Goal: Information Seeking & Learning: Learn about a topic

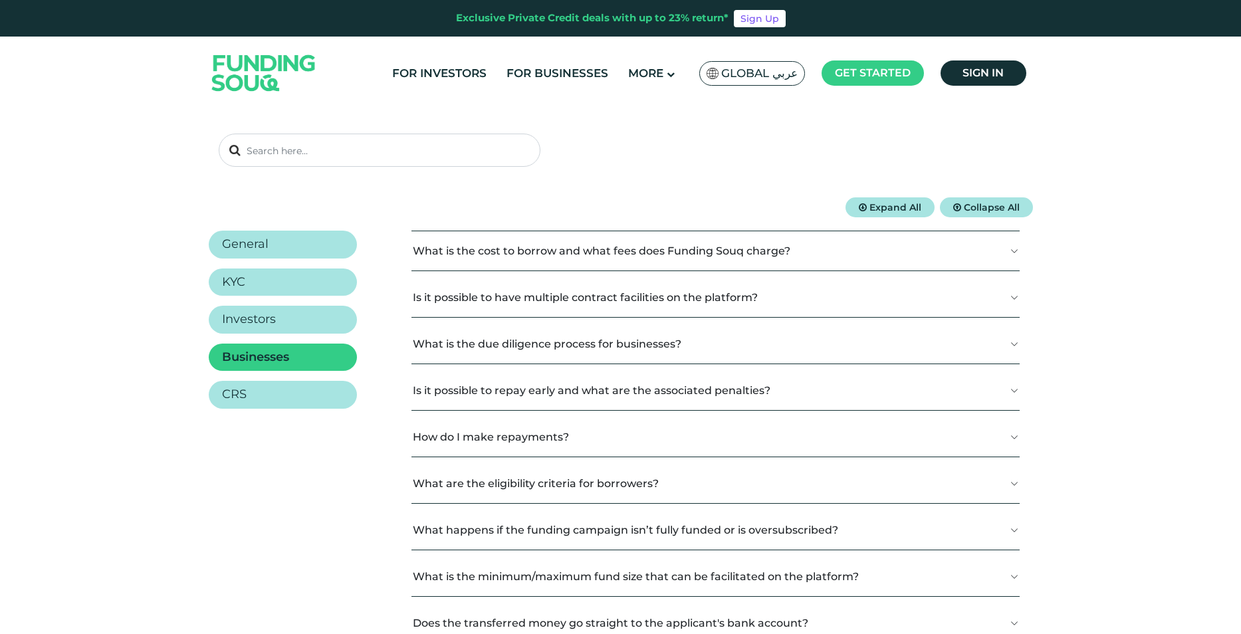
scroll to position [133, 0]
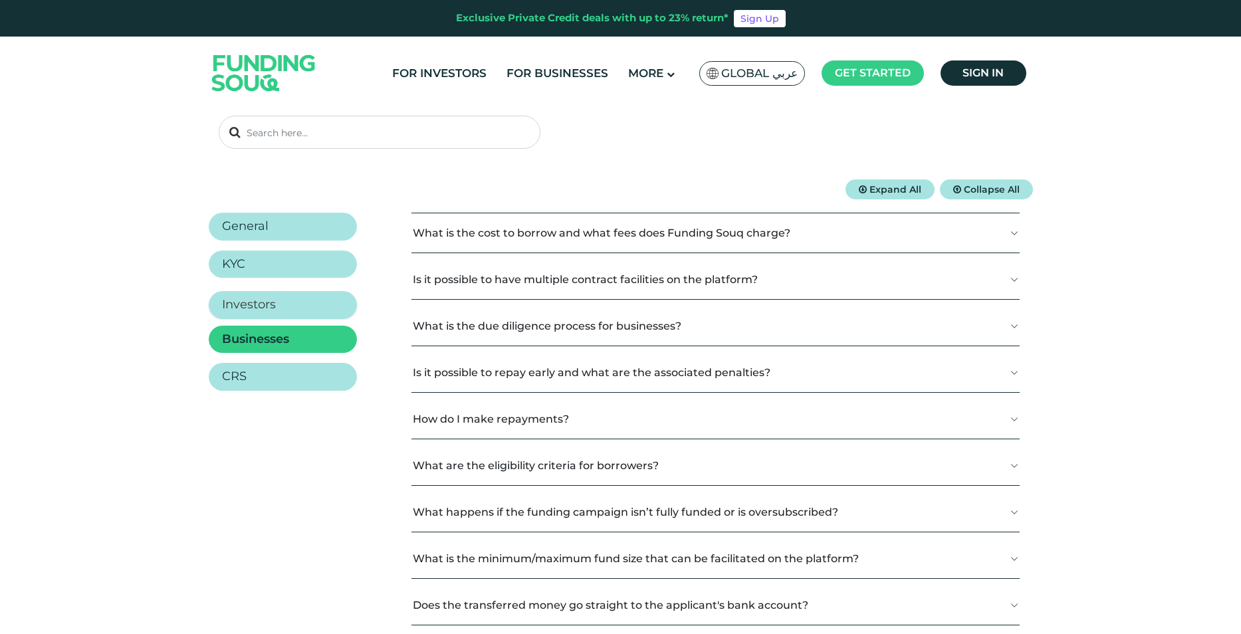
click at [259, 308] on h2 "Investors" at bounding box center [249, 305] width 54 height 15
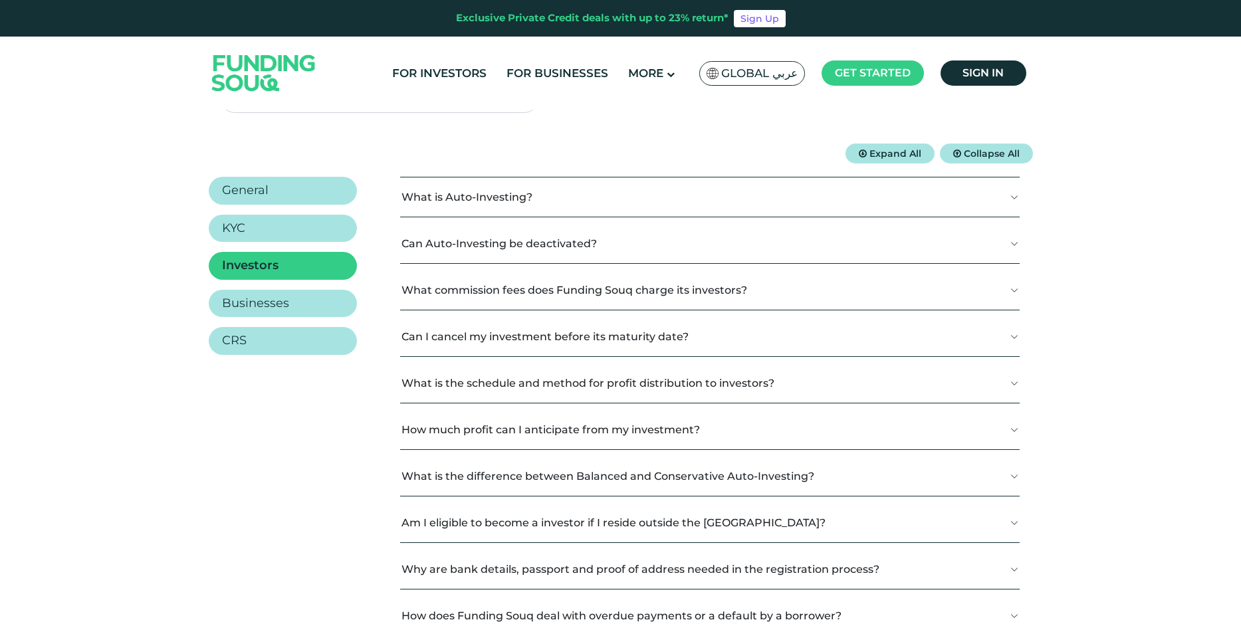
scroll to position [199, 0]
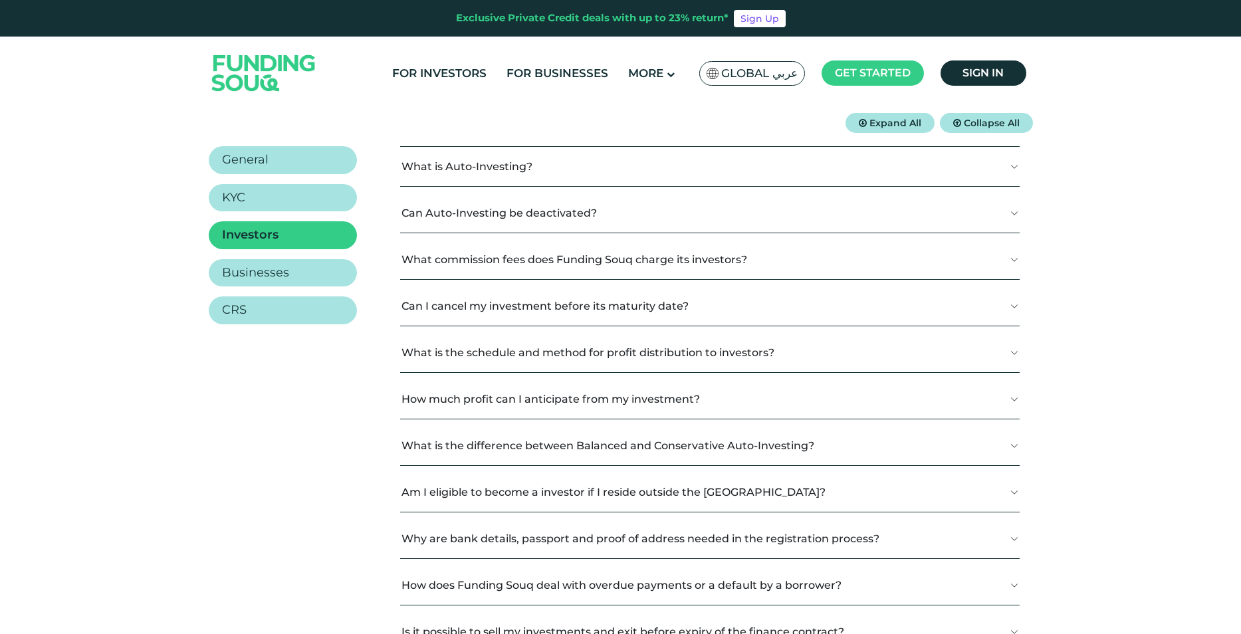
click at [1015, 256] on button "What commission fees does Funding Souq charge its investors?" at bounding box center [709, 259] width 619 height 39
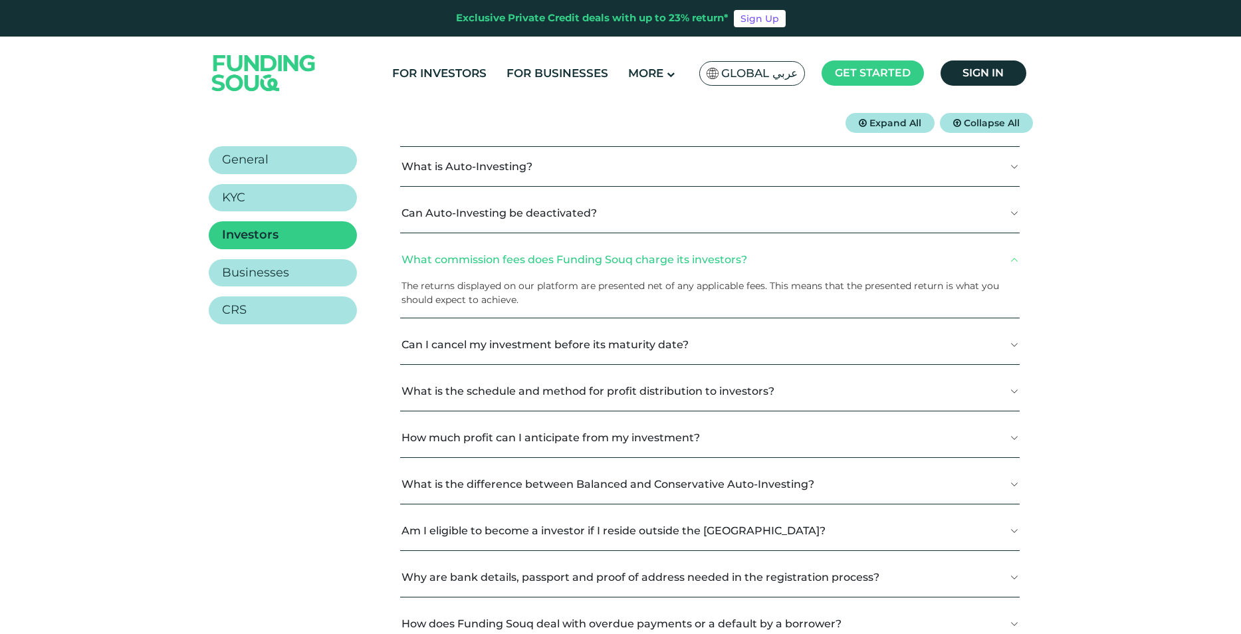
click at [1016, 340] on button "Can I cancel my investment before its maturity date?" at bounding box center [709, 344] width 619 height 39
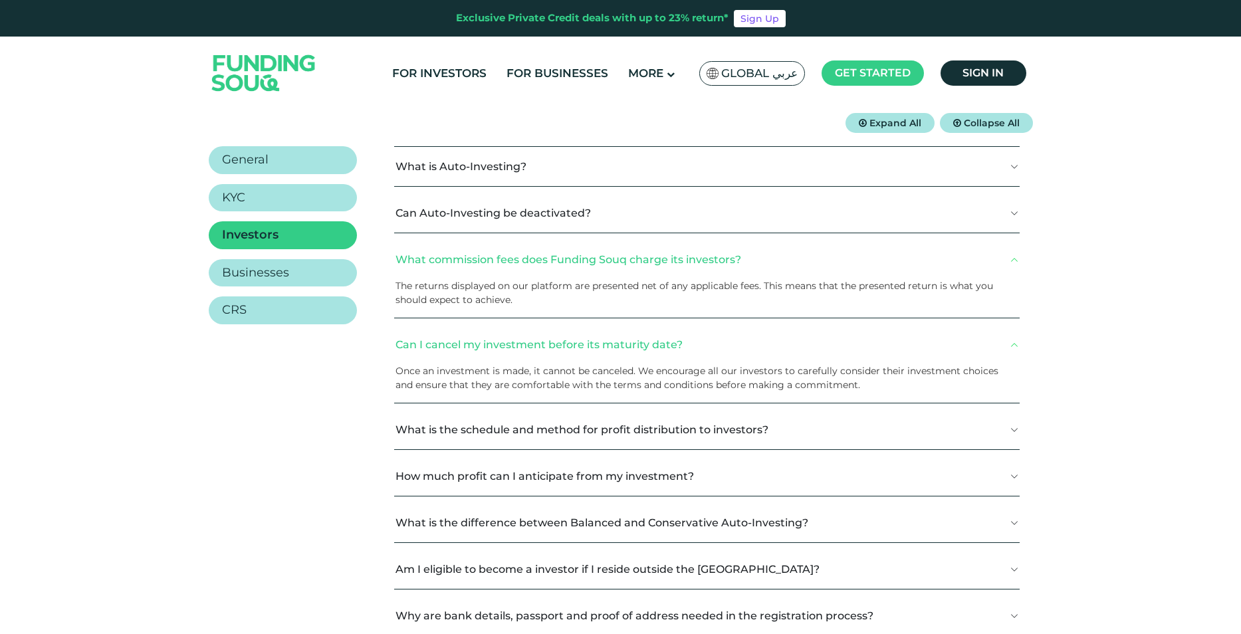
click at [1013, 343] on button "Can I cancel my investment before its maturity date?" at bounding box center [706, 344] width 625 height 39
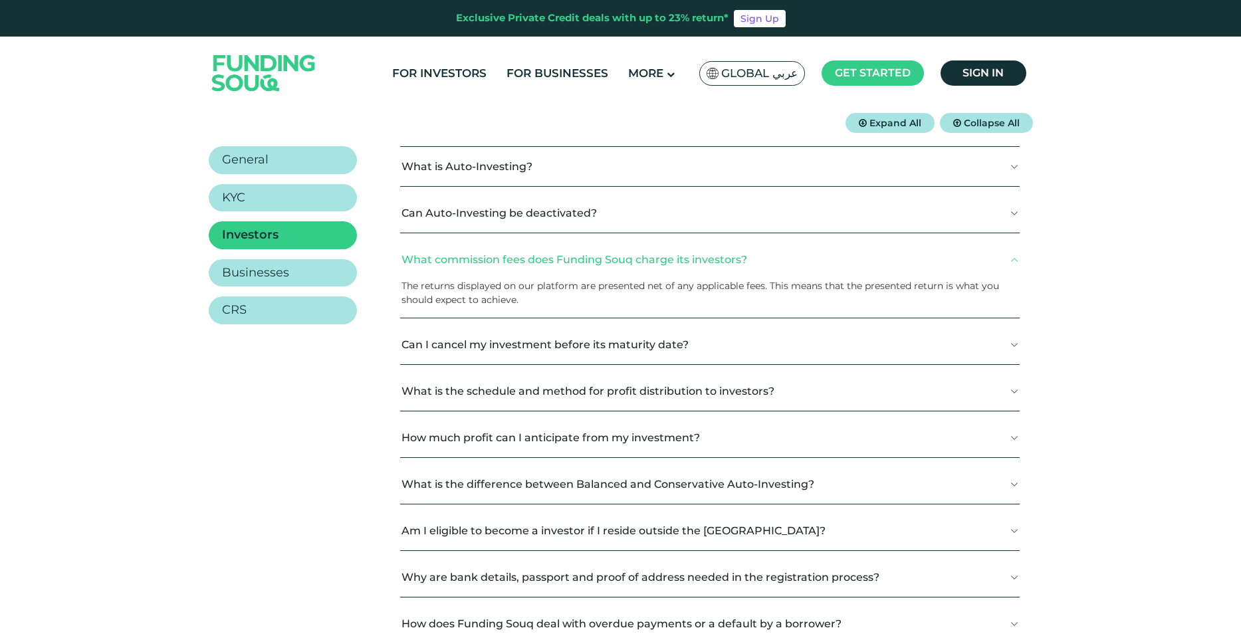
click at [1015, 391] on button "What is the schedule and method for profit distribution to investors?" at bounding box center [709, 391] width 619 height 39
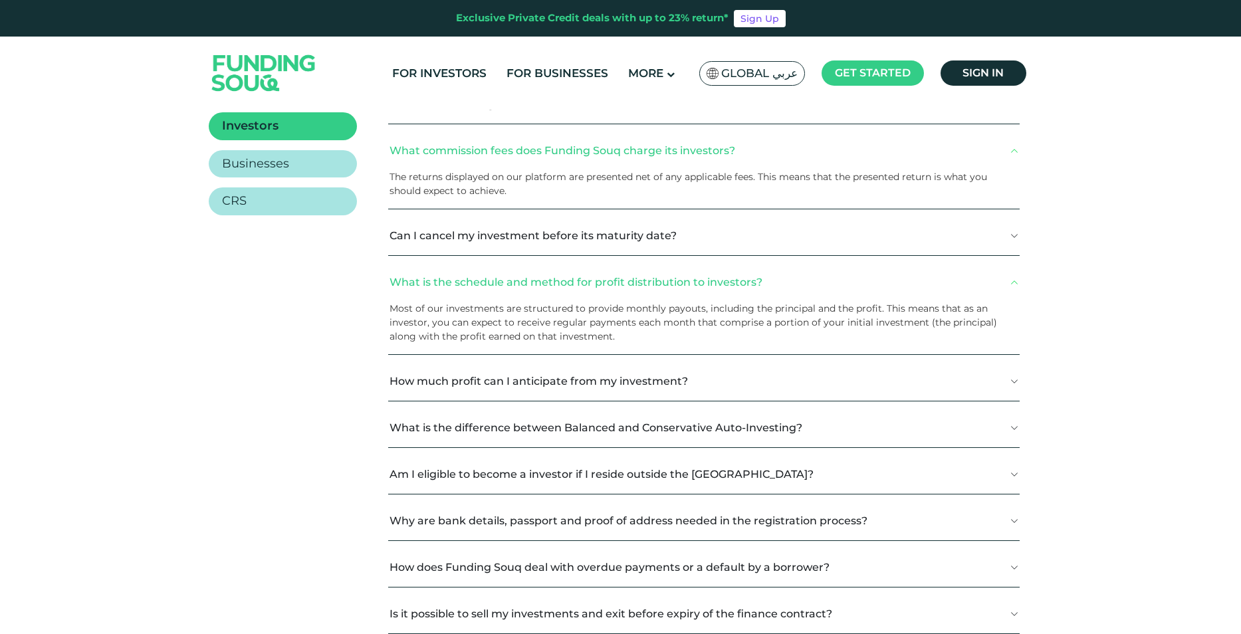
scroll to position [332, 0]
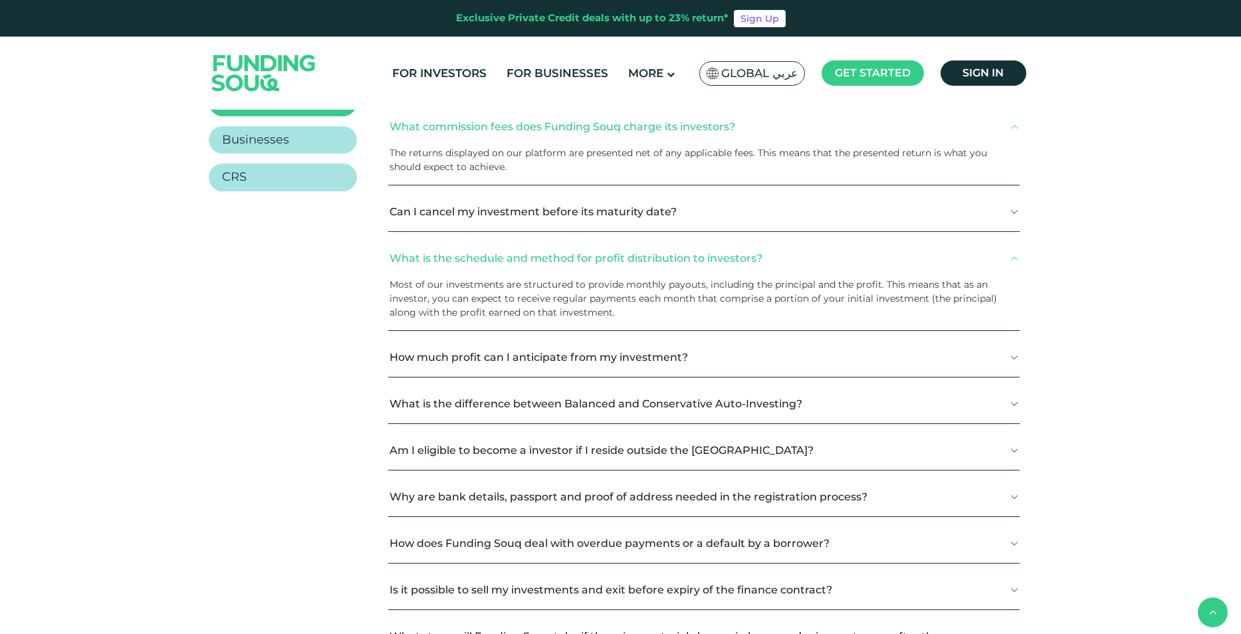
click at [1009, 361] on button "How much profit can I anticipate from my investment?" at bounding box center [703, 357] width 631 height 39
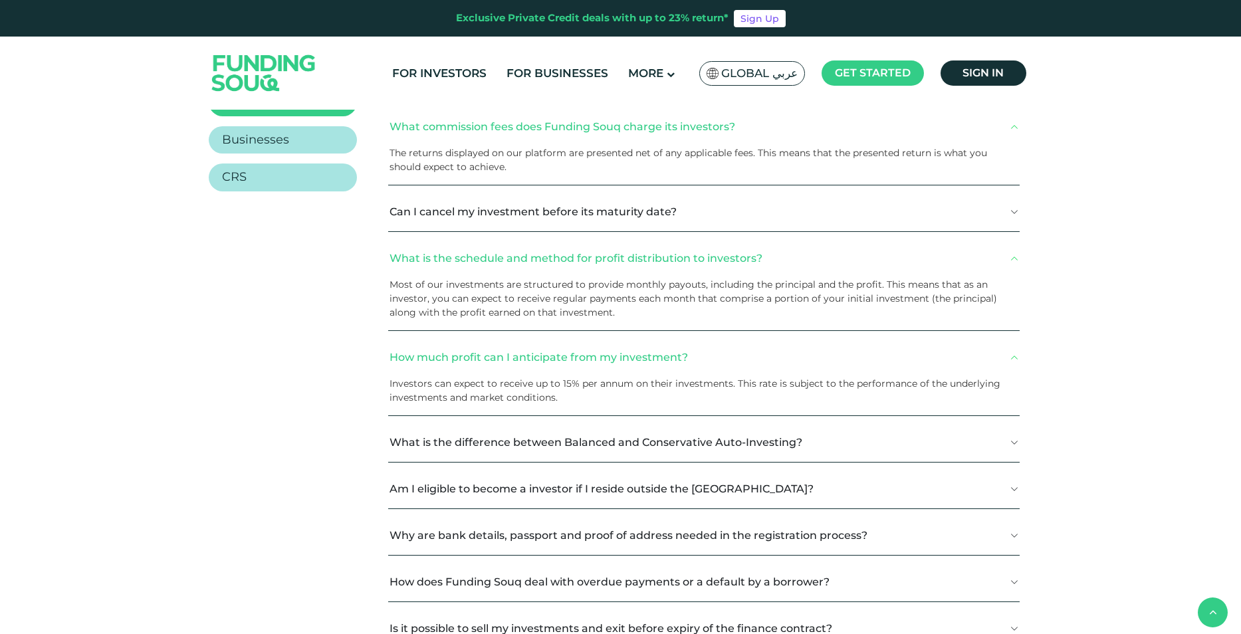
click at [1013, 354] on button "How much profit can I anticipate from my investment?" at bounding box center [703, 357] width 631 height 39
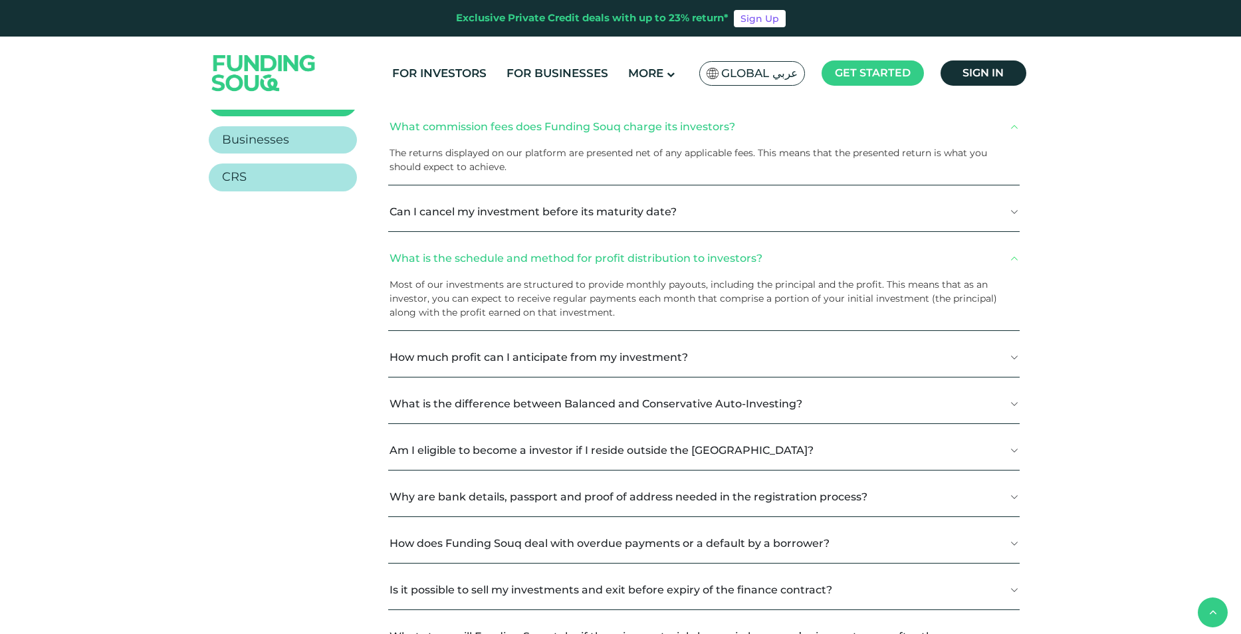
click at [1013, 402] on button "What is the difference between Balanced and Conservative Auto-Investing?" at bounding box center [703, 403] width 631 height 39
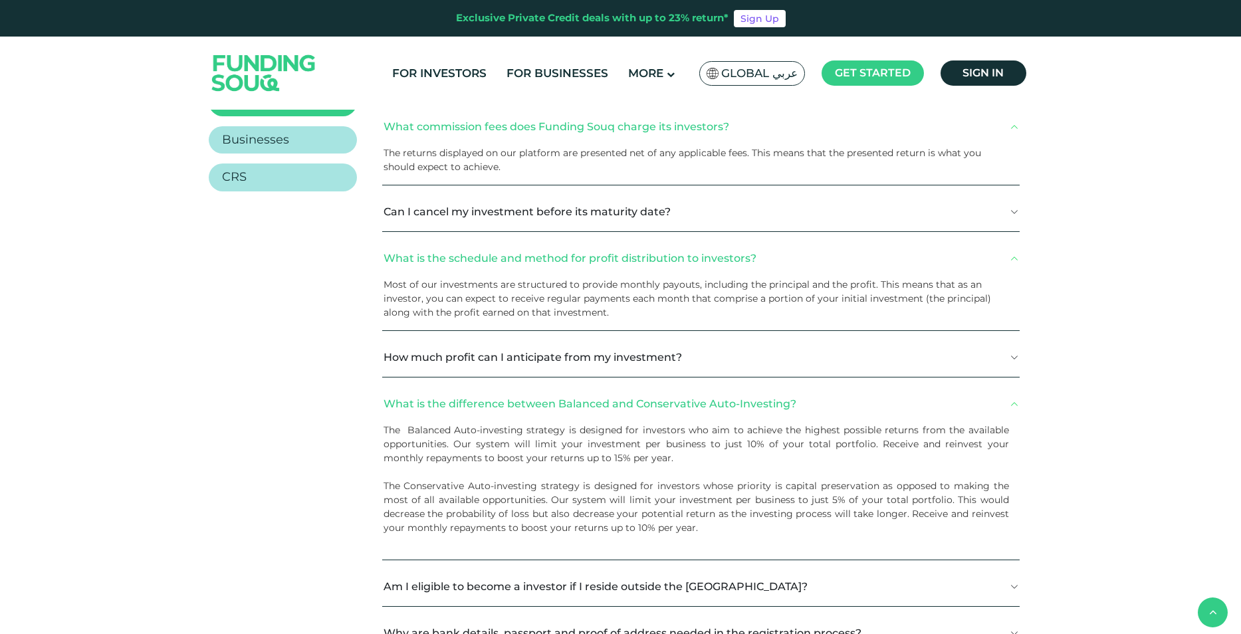
click at [1013, 402] on button "What is the difference between Balanced and Conservative Auto-Investing?" at bounding box center [700, 403] width 637 height 39
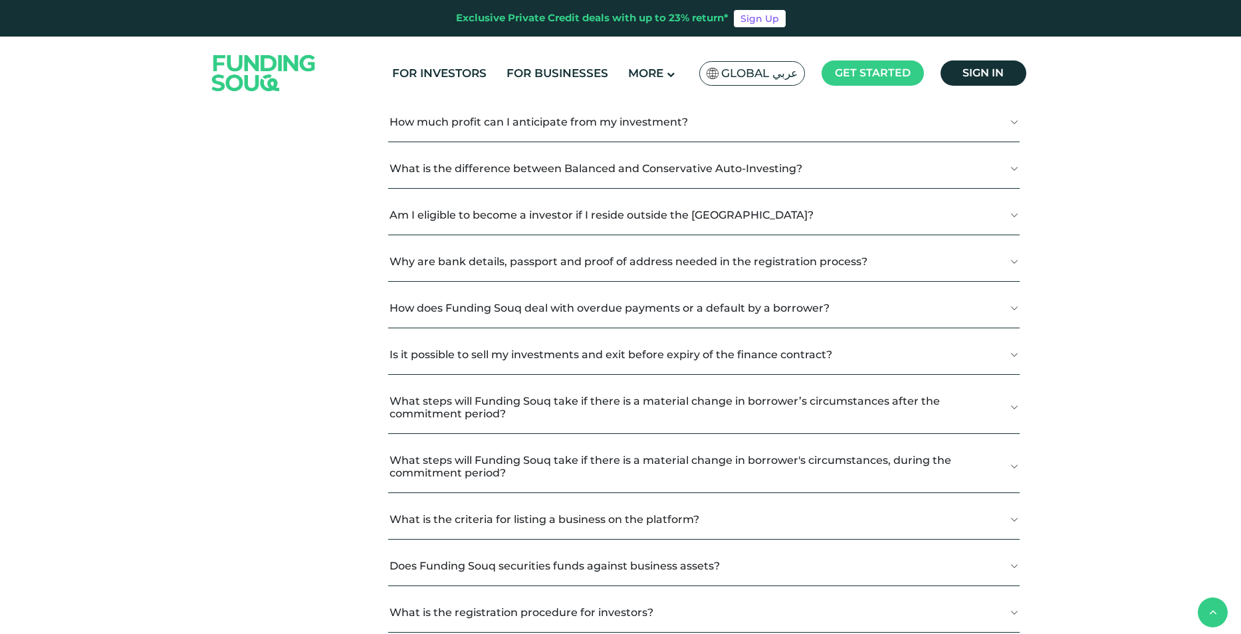
scroll to position [598, 0]
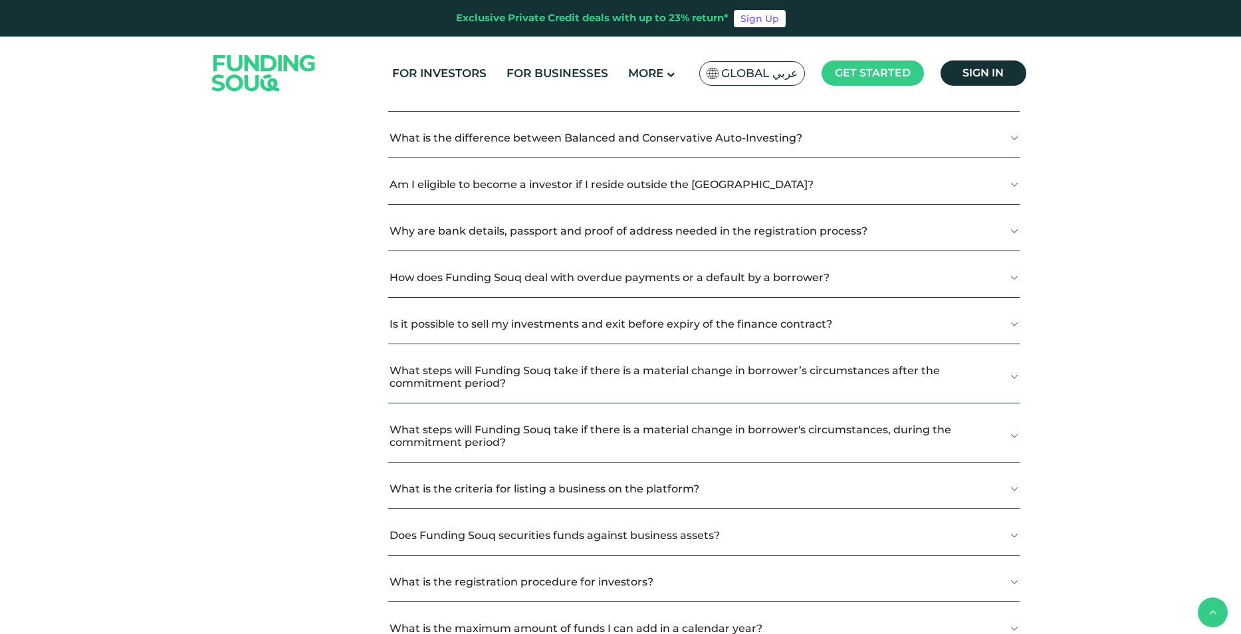
click at [1014, 231] on button "Why are bank details, passport and proof of address needed in the registration …" at bounding box center [703, 230] width 631 height 39
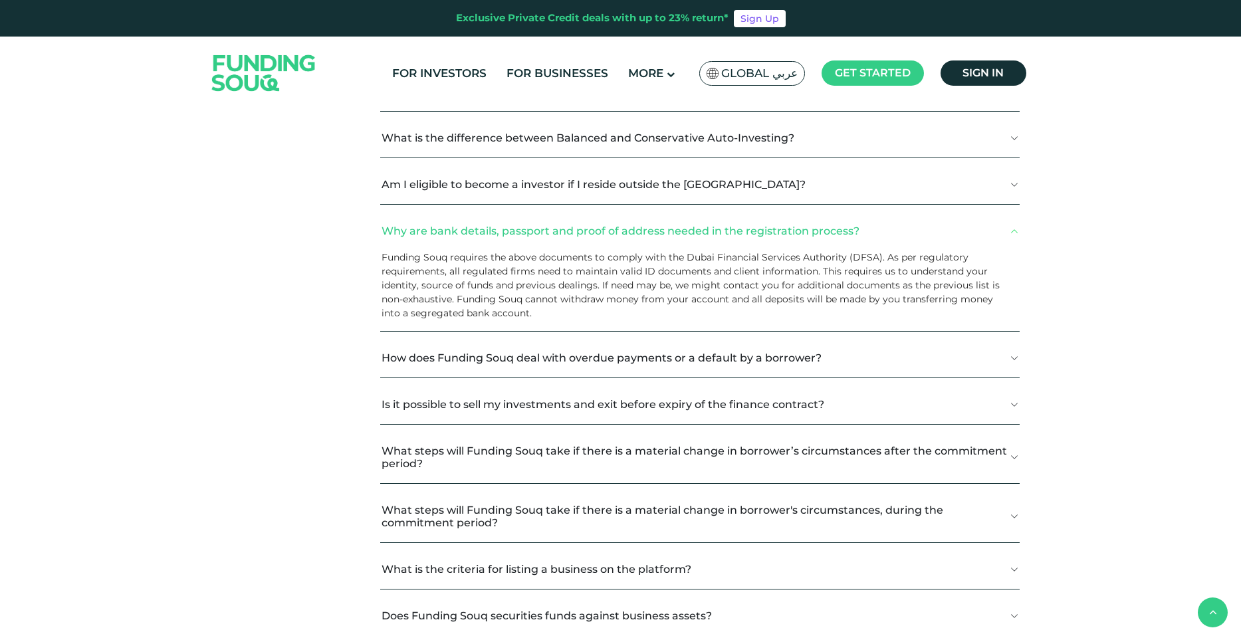
click at [1015, 360] on button "How does Funding Souq deal with overdue payments or a default by a borrower?" at bounding box center [699, 357] width 639 height 39
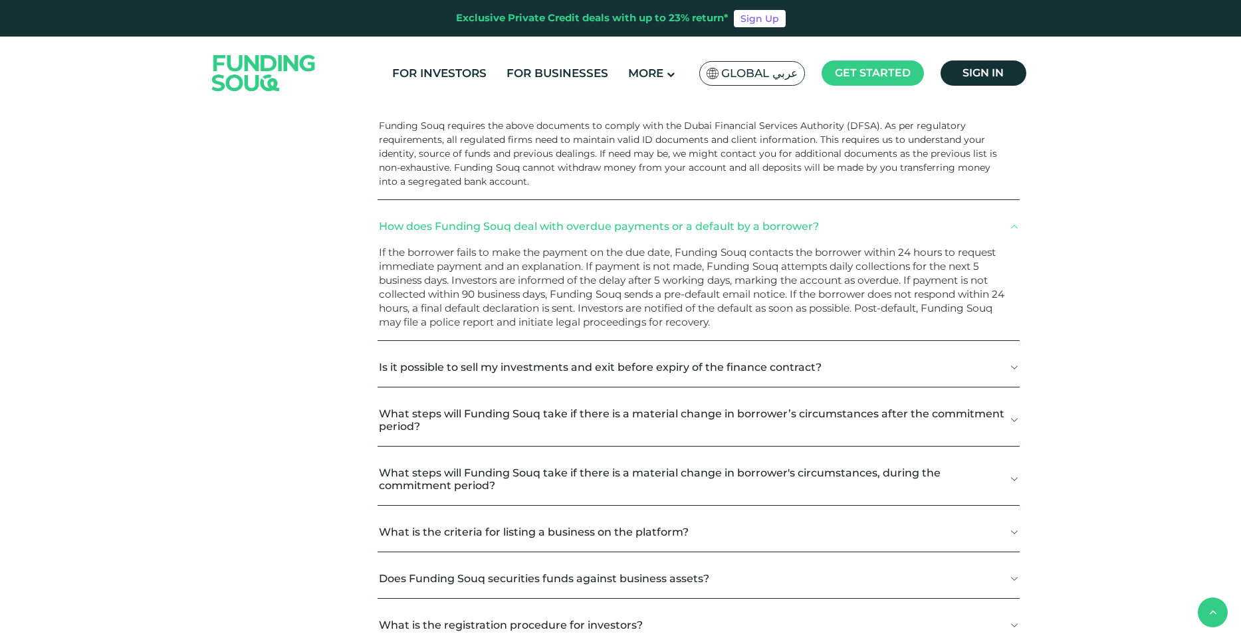
scroll to position [731, 0]
click at [1011, 367] on button "Is it possible to sell my investments and exit before expiry of the finance con…" at bounding box center [697, 365] width 641 height 39
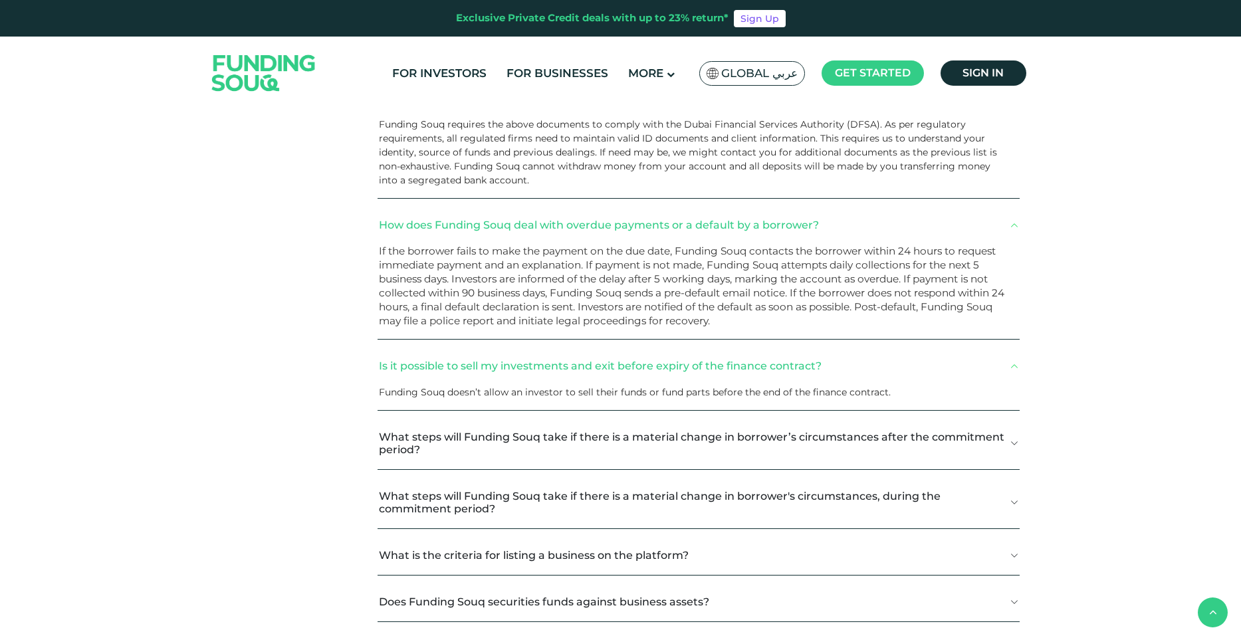
click at [1011, 367] on button "Is it possible to sell my investments and exit before expiry of the finance con…" at bounding box center [697, 365] width 641 height 39
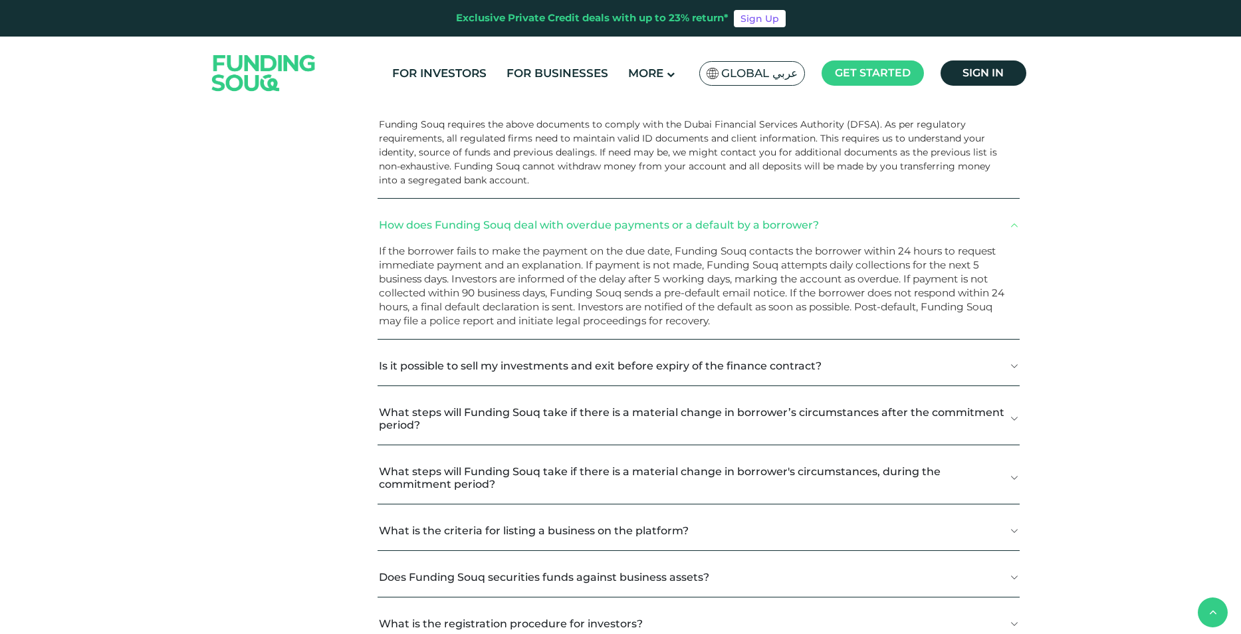
click at [1018, 229] on button "How does Funding Souq deal with overdue payments or a default by a borrower?" at bounding box center [697, 224] width 641 height 39
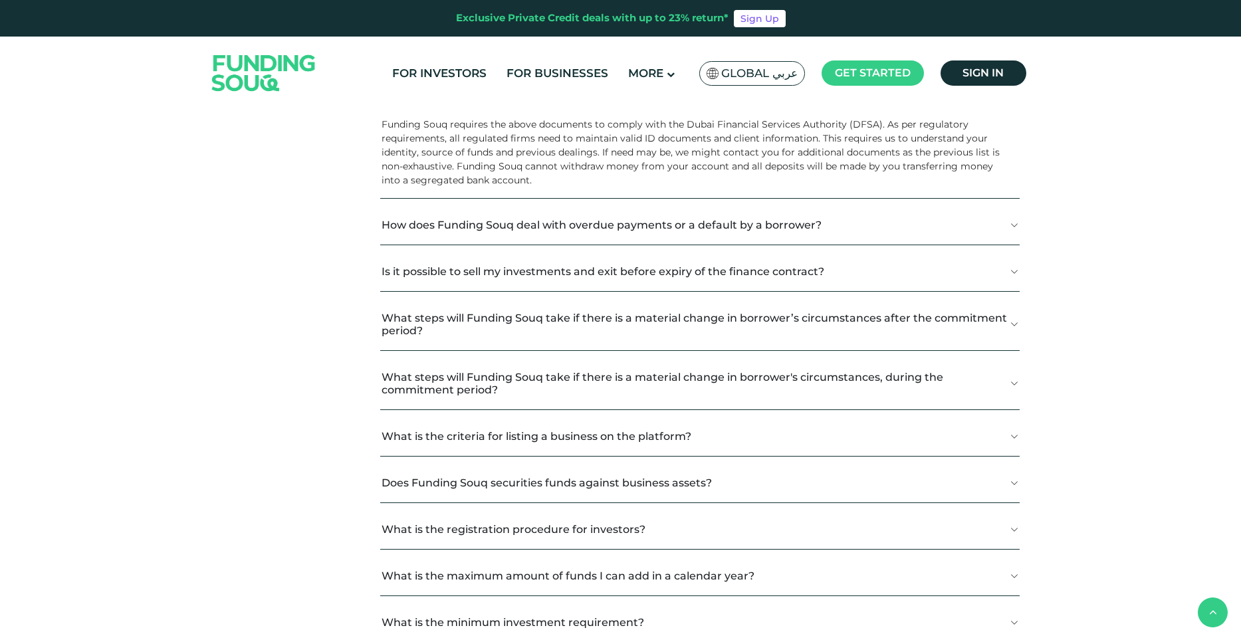
click at [1013, 320] on button "What steps will Funding Souq take if there is a material change in borrower’s c…" at bounding box center [699, 324] width 639 height 52
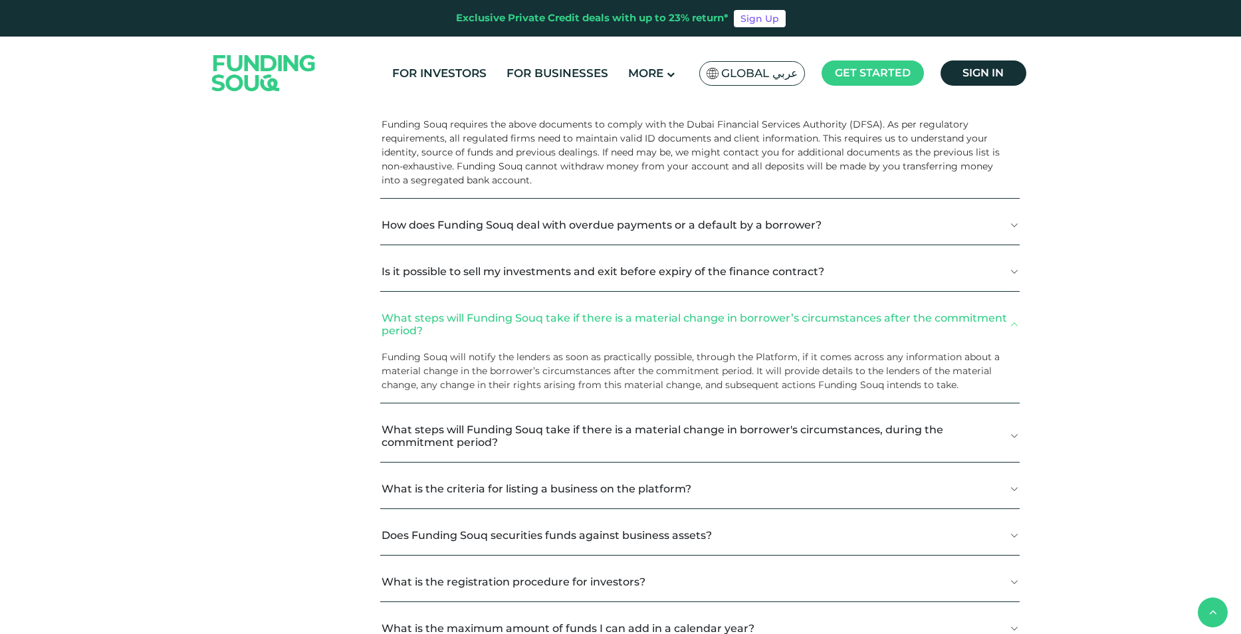
click at [1011, 324] on button "What steps will Funding Souq take if there is a material change in borrower’s c…" at bounding box center [699, 324] width 639 height 52
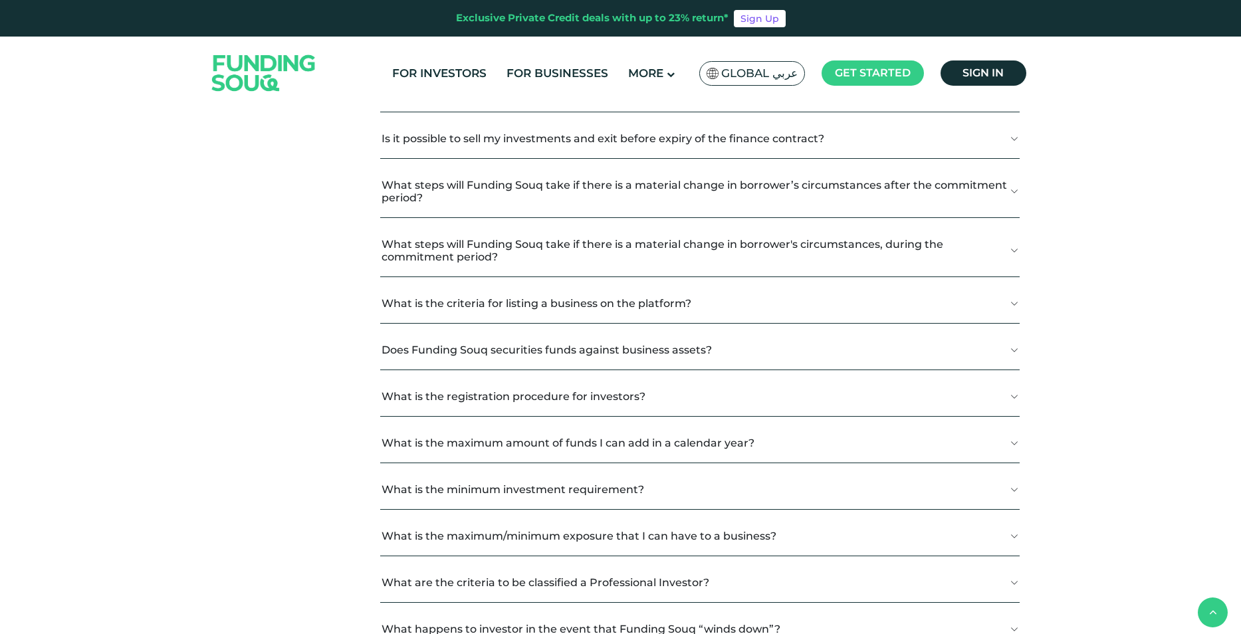
scroll to position [930, 0]
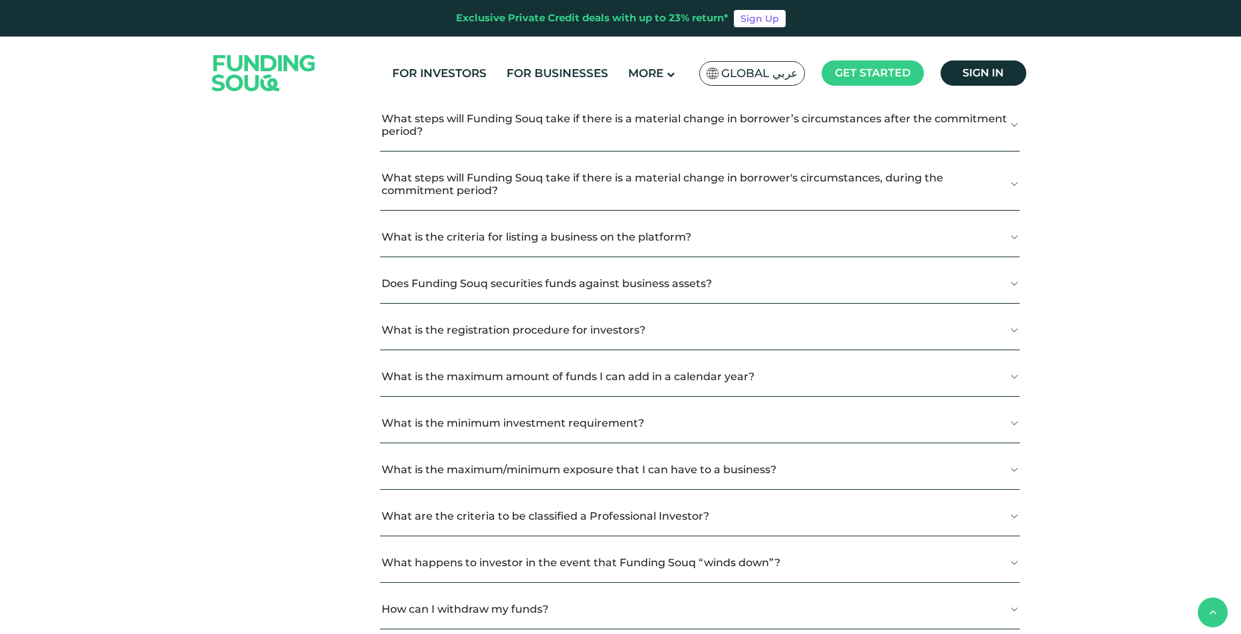
click at [1010, 285] on button "Does Funding Souq securities funds against business assets?" at bounding box center [699, 283] width 639 height 39
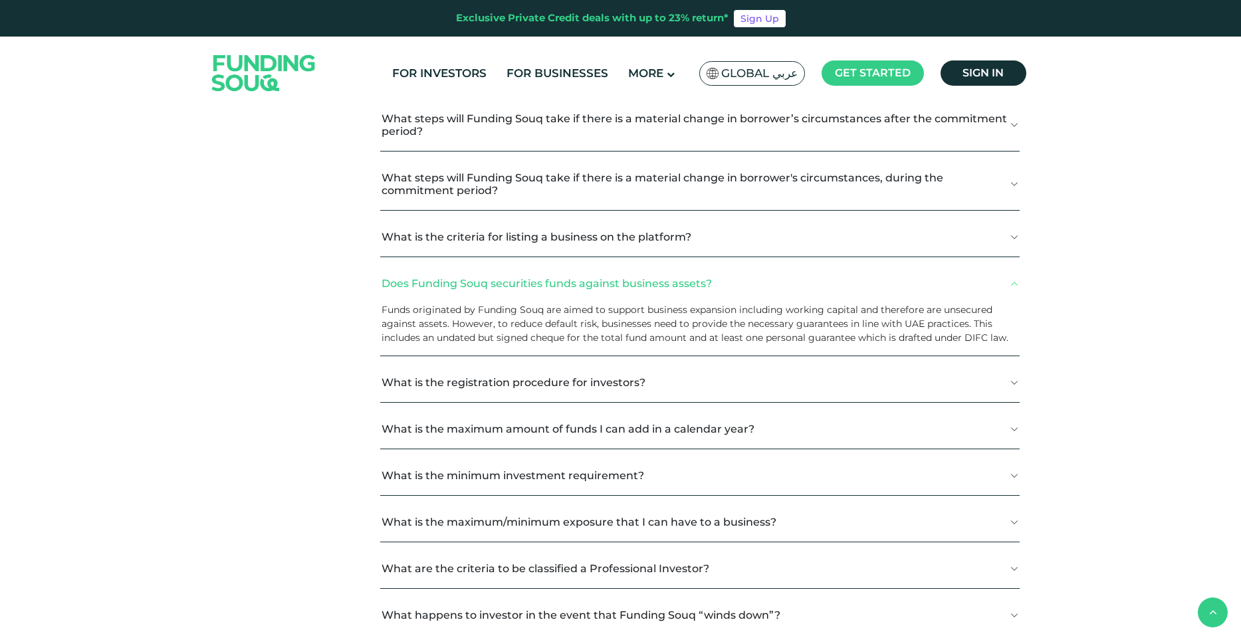
click at [1017, 286] on button "Does Funding Souq securities funds against business assets?" at bounding box center [699, 283] width 639 height 39
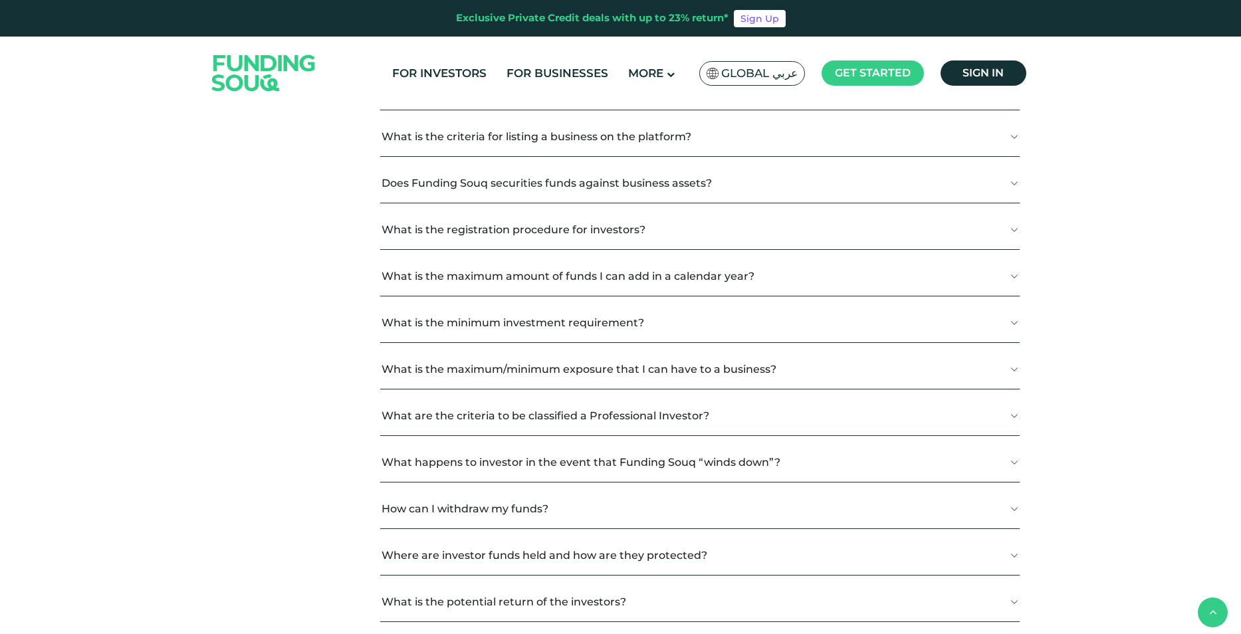
scroll to position [1063, 0]
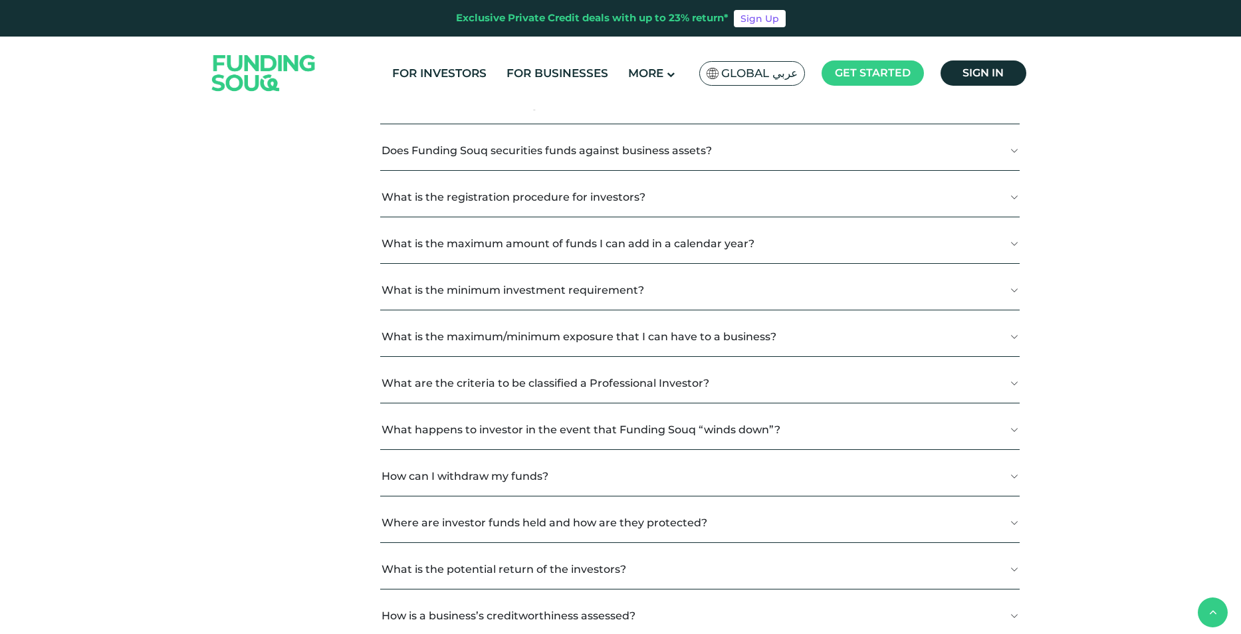
click at [1015, 290] on button "What is the minimum investment requirement?" at bounding box center [699, 289] width 639 height 39
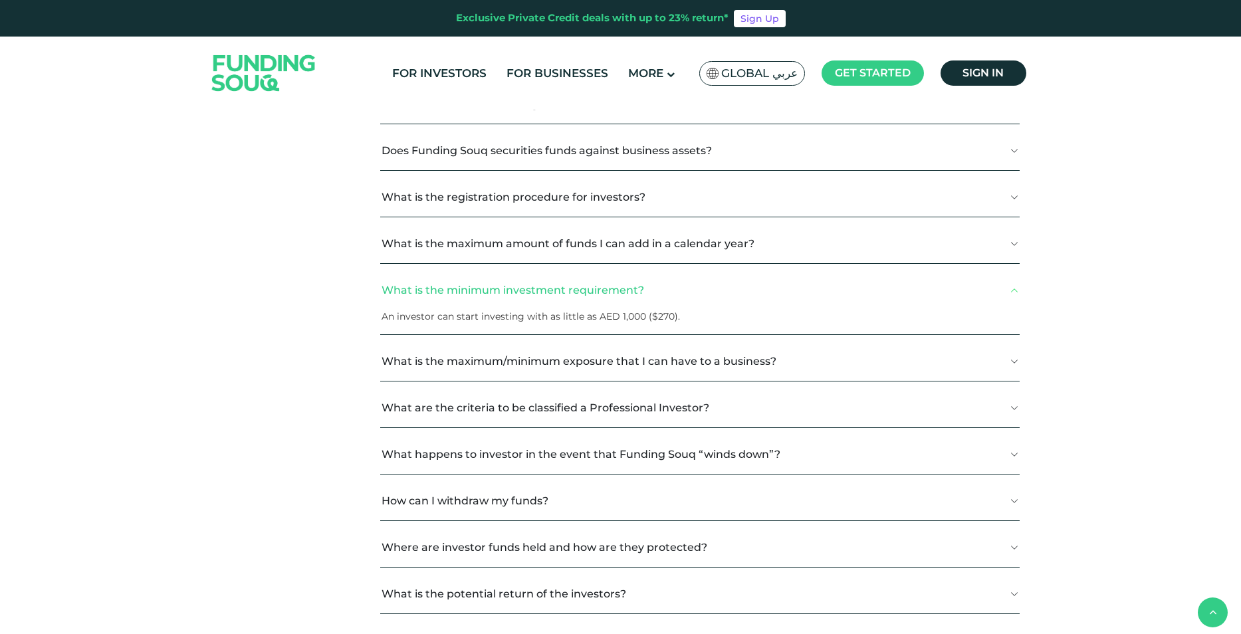
click at [1015, 290] on button "What is the minimum investment requirement?" at bounding box center [699, 289] width 639 height 39
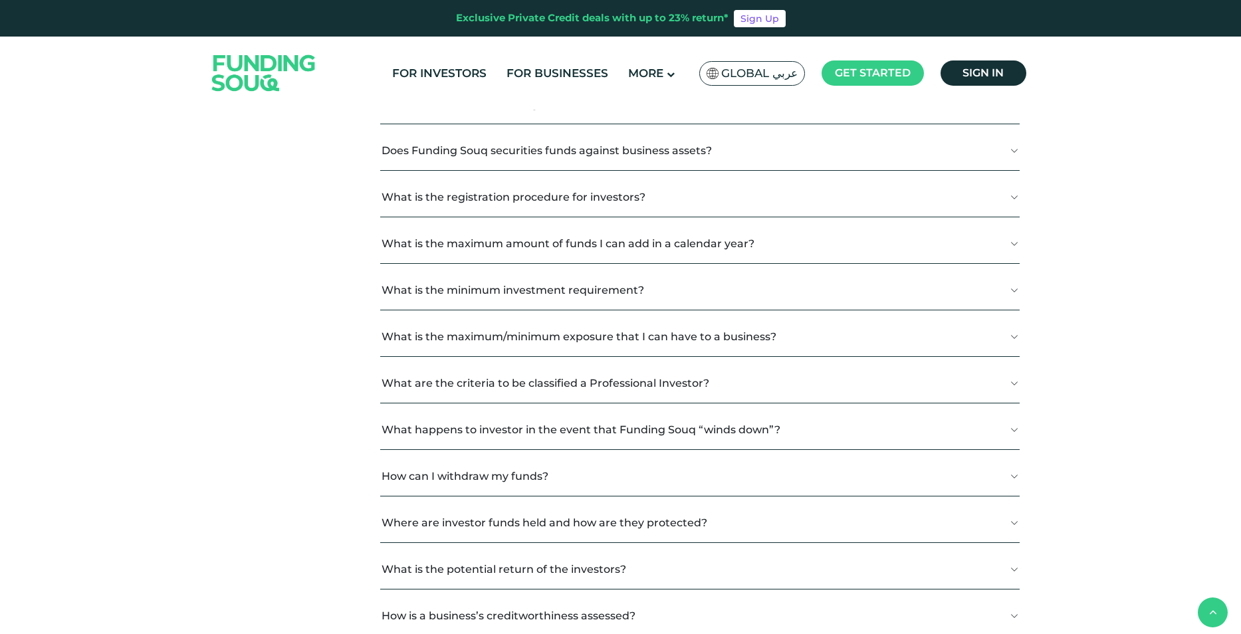
click at [1015, 338] on button "What is the maximum/minimum exposure that I can have to a business?" at bounding box center [699, 336] width 639 height 39
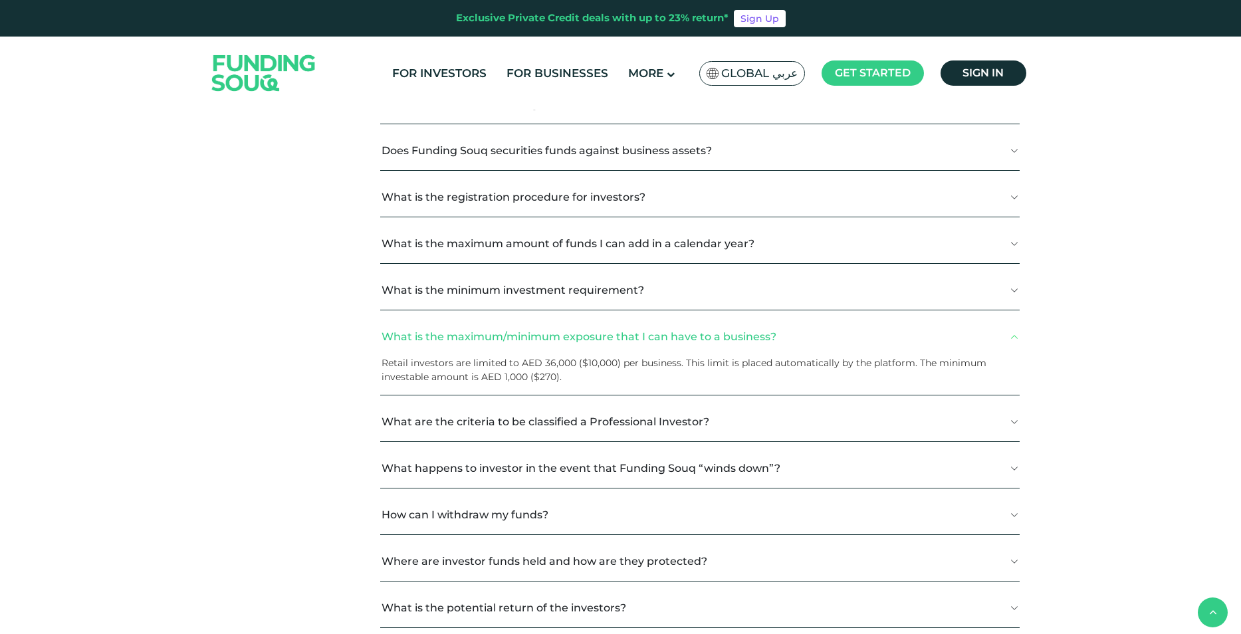
click at [1015, 338] on button "What is the maximum/minimum exposure that I can have to a business?" at bounding box center [699, 336] width 639 height 39
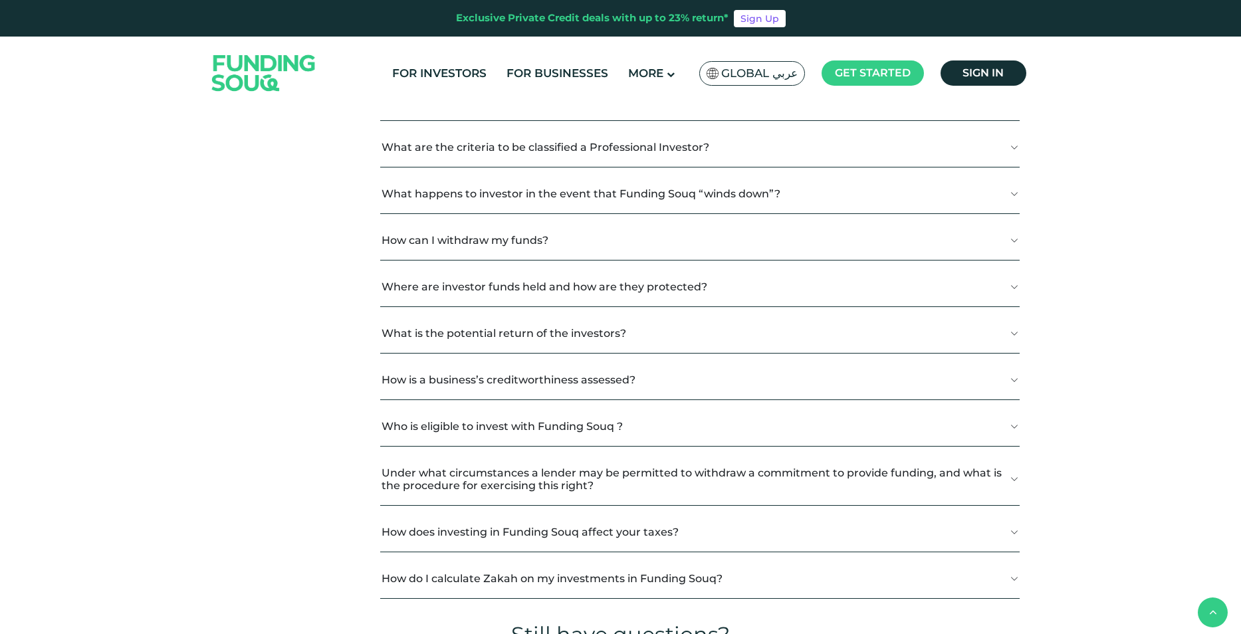
scroll to position [1329, 0]
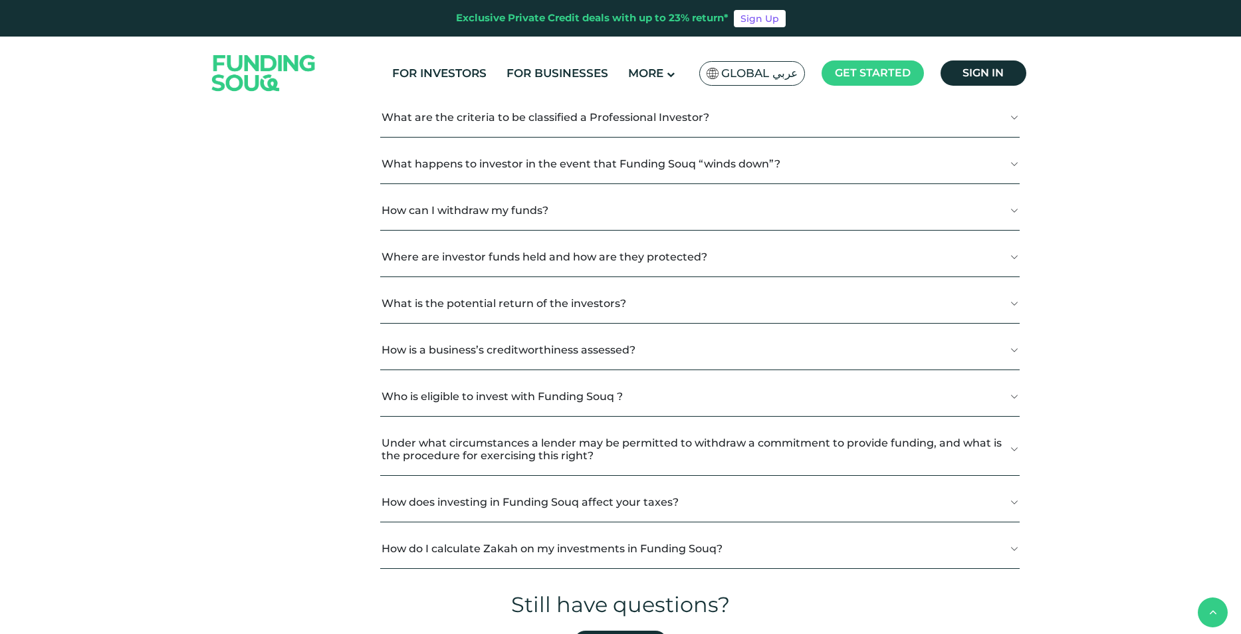
click at [1013, 164] on button "What happens to investor in the event that Funding Souq “winds down”?" at bounding box center [699, 163] width 639 height 39
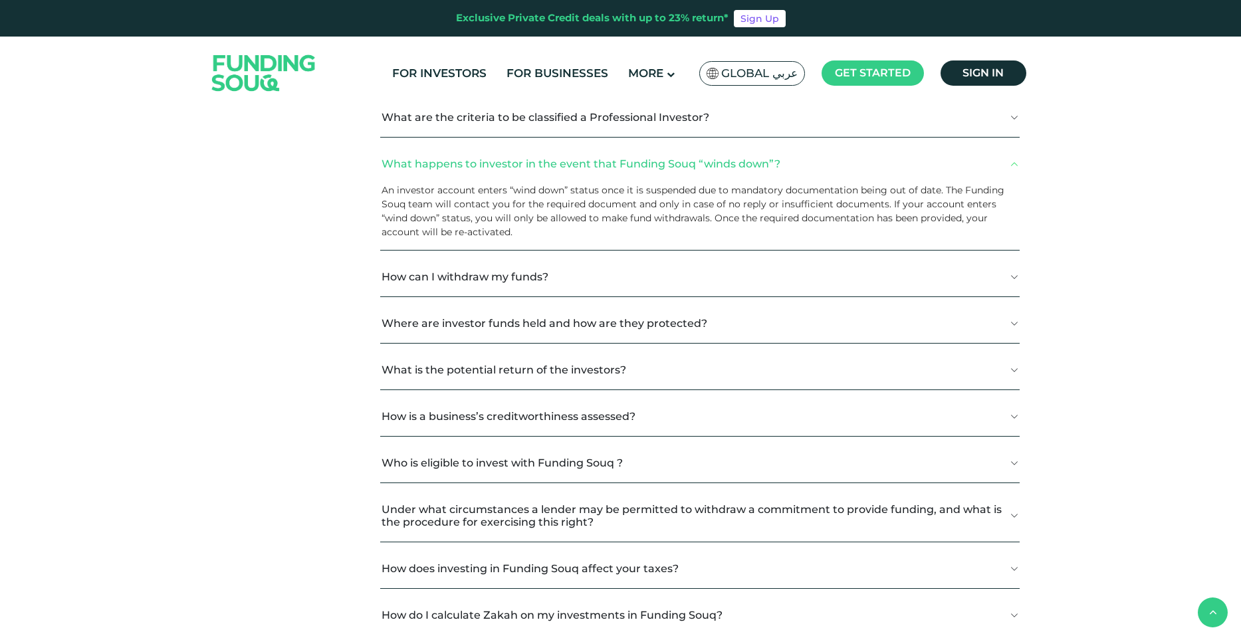
click at [1008, 165] on button "What happens to investor in the event that Funding Souq “winds down”?" at bounding box center [699, 163] width 639 height 39
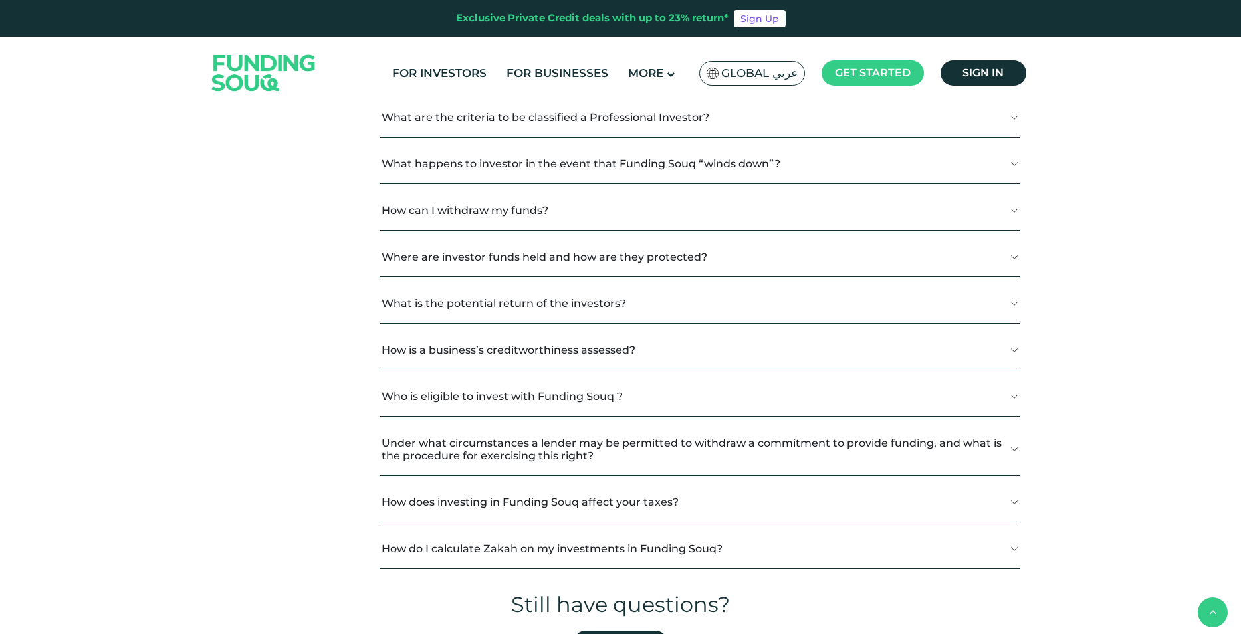
click at [1013, 211] on button "How can I withdraw my funds?" at bounding box center [699, 210] width 639 height 39
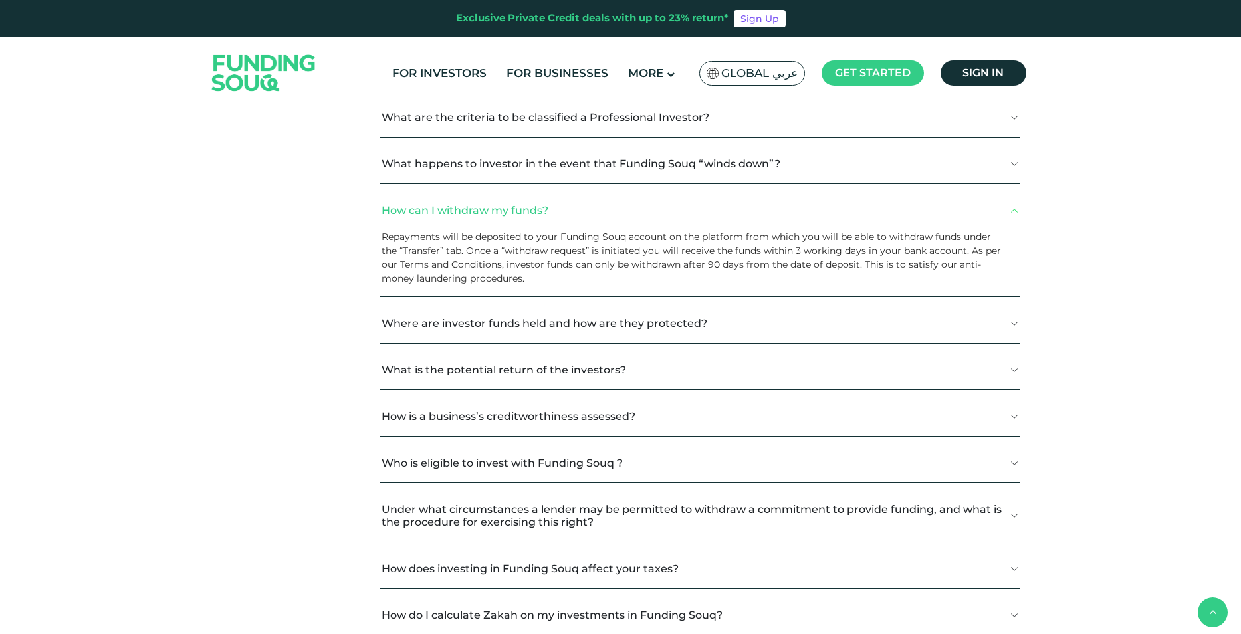
click at [1013, 211] on button "How can I withdraw my funds?" at bounding box center [699, 210] width 639 height 39
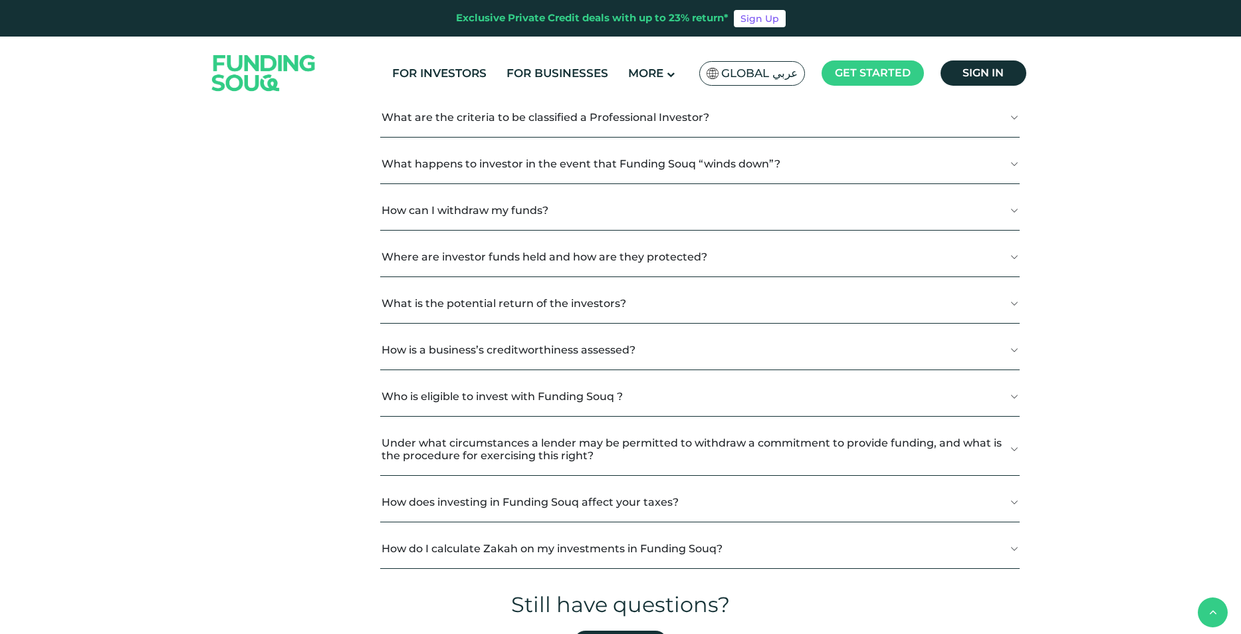
click at [1003, 255] on button "Where are investor funds held and how are they protected?" at bounding box center [699, 256] width 639 height 39
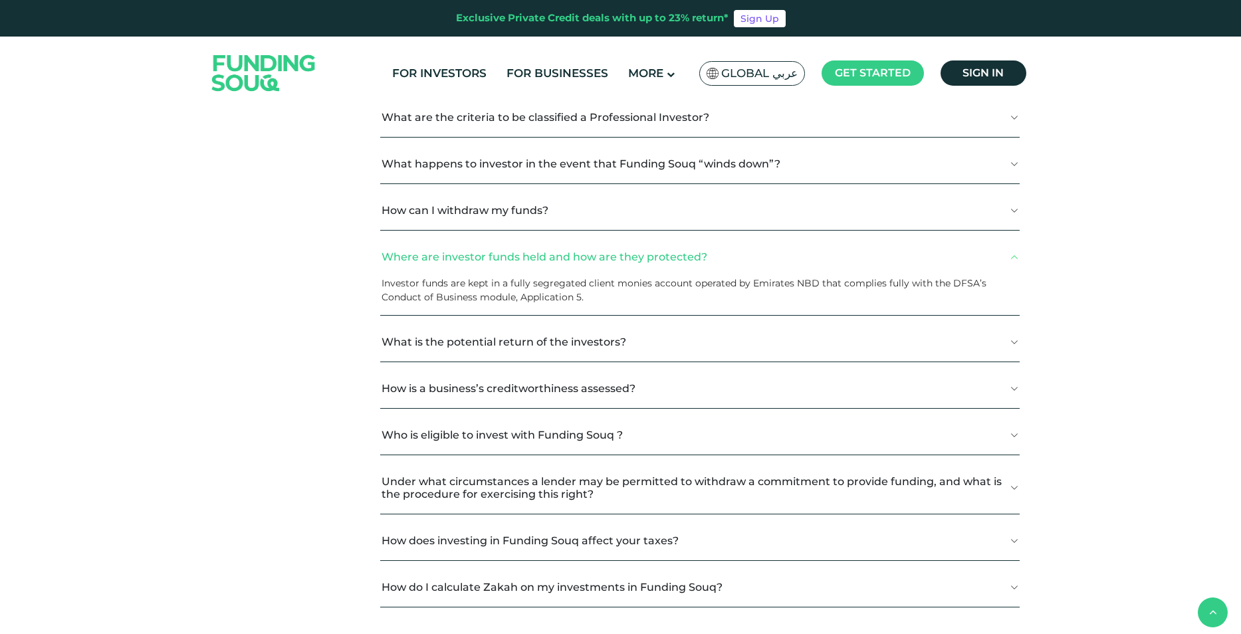
click at [1003, 254] on button "Where are investor funds held and how are they protected?" at bounding box center [699, 256] width 639 height 39
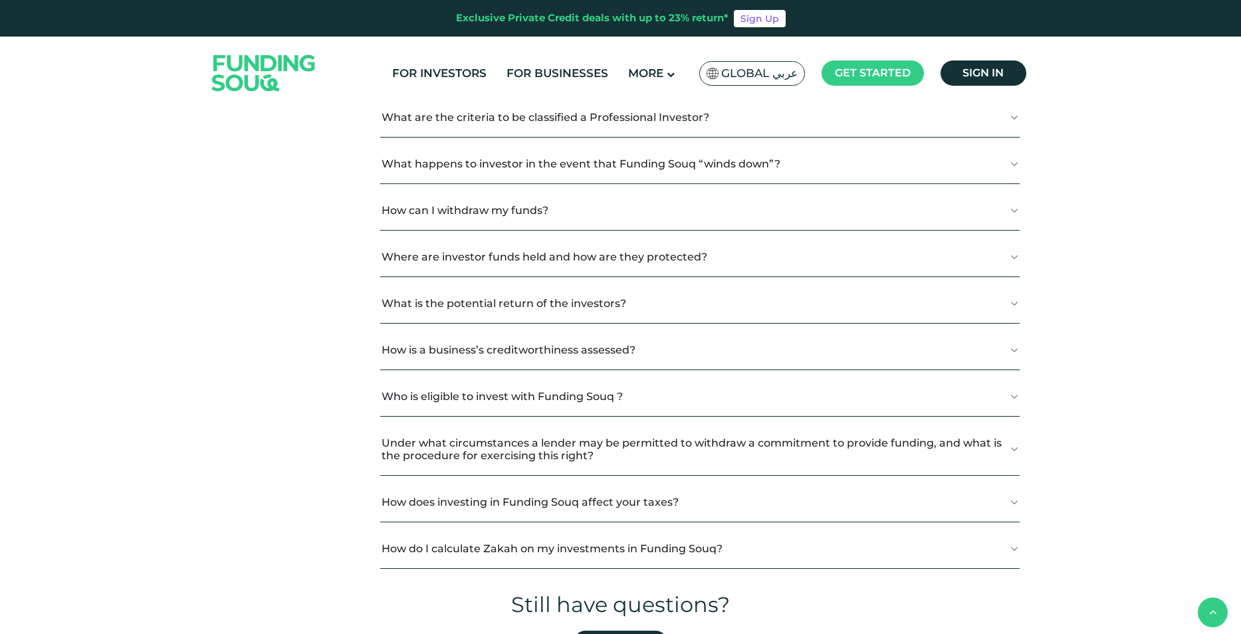
click at [1010, 302] on button "What is the potential return of the investors?" at bounding box center [699, 303] width 639 height 39
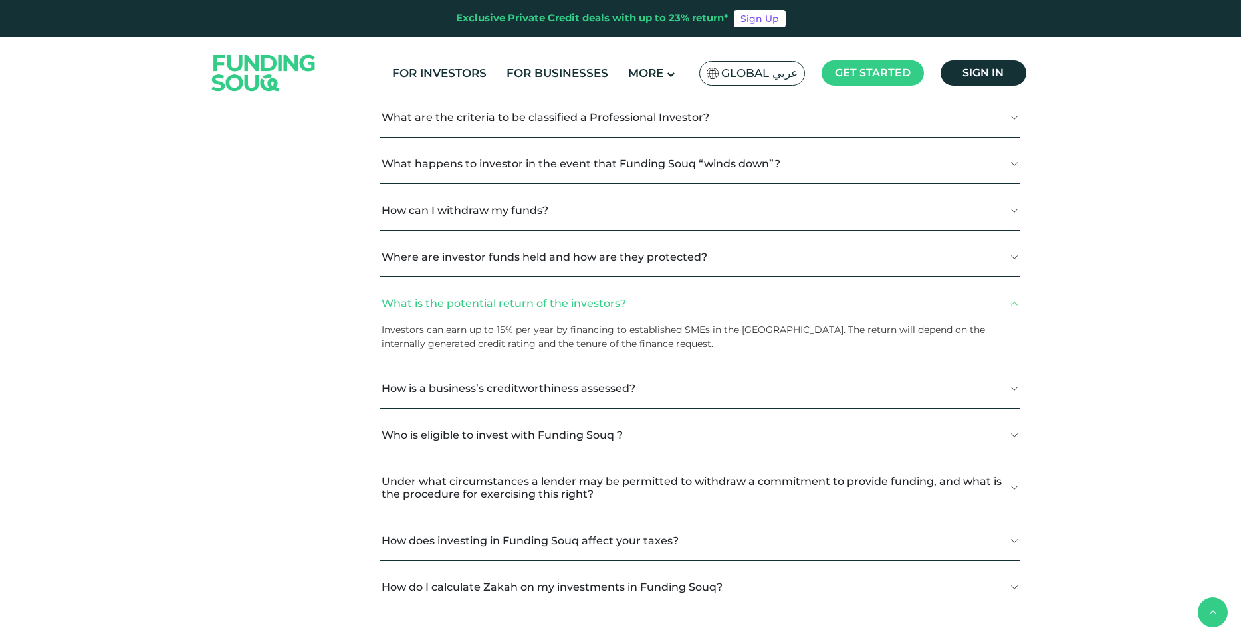
click at [1010, 305] on button "What is the potential return of the investors?" at bounding box center [699, 303] width 639 height 39
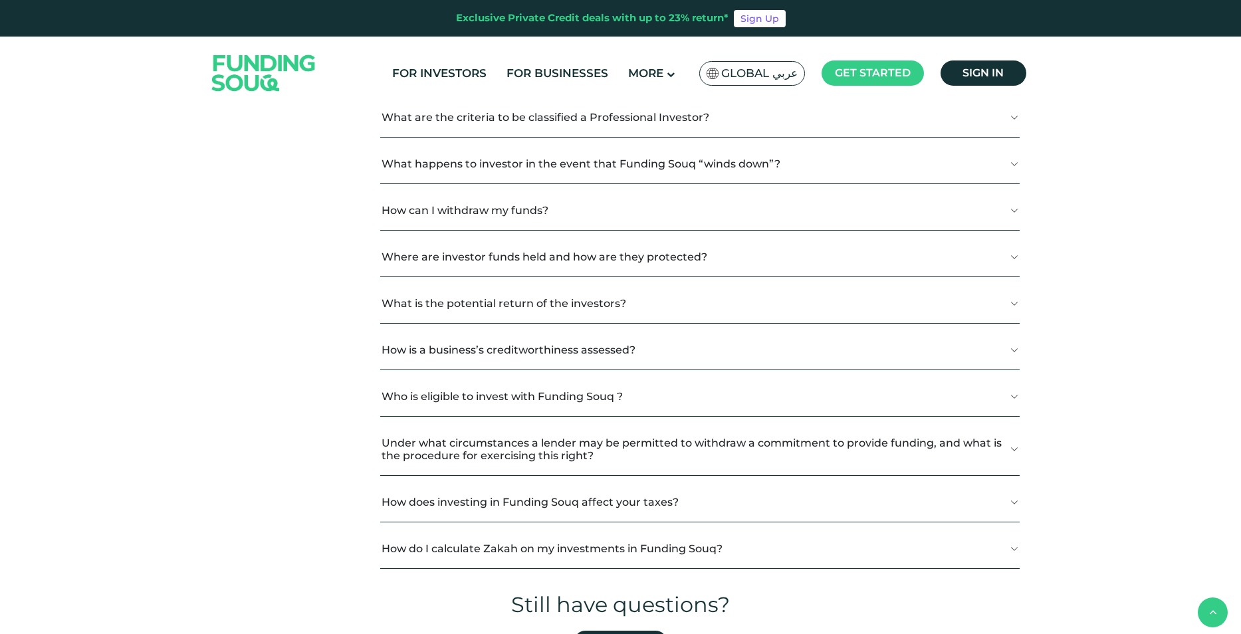
click at [1019, 350] on button "How is a business’s creditworthiness assessed?" at bounding box center [699, 349] width 639 height 39
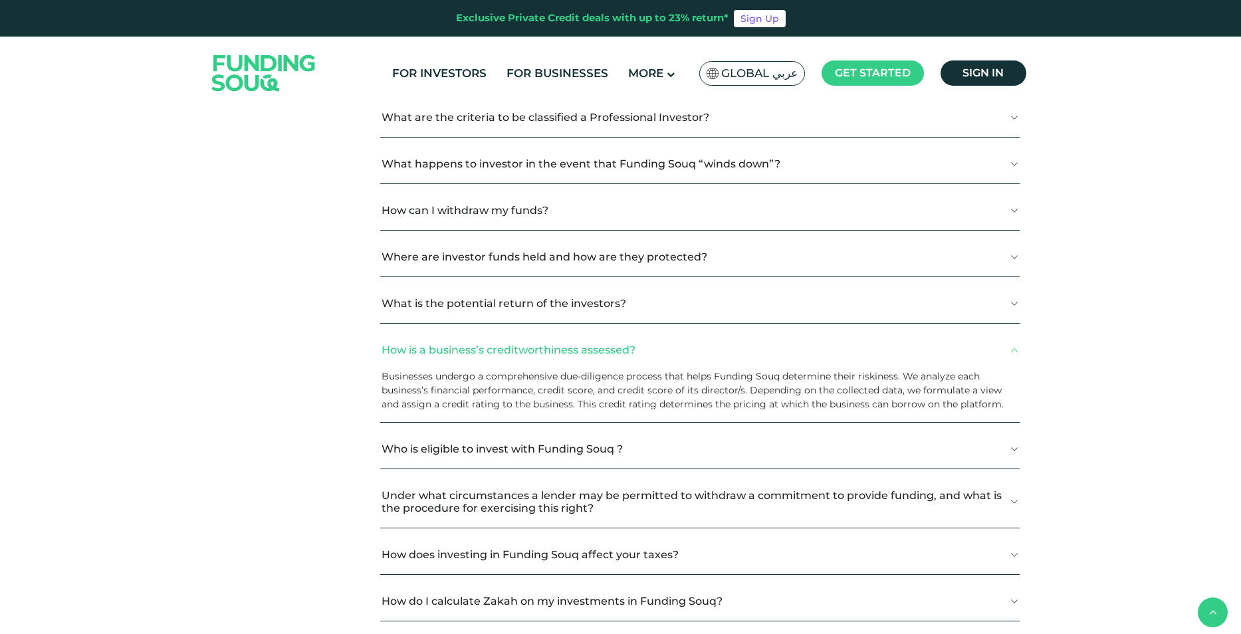
click at [1015, 351] on button "How is a business’s creditworthiness assessed?" at bounding box center [699, 349] width 639 height 39
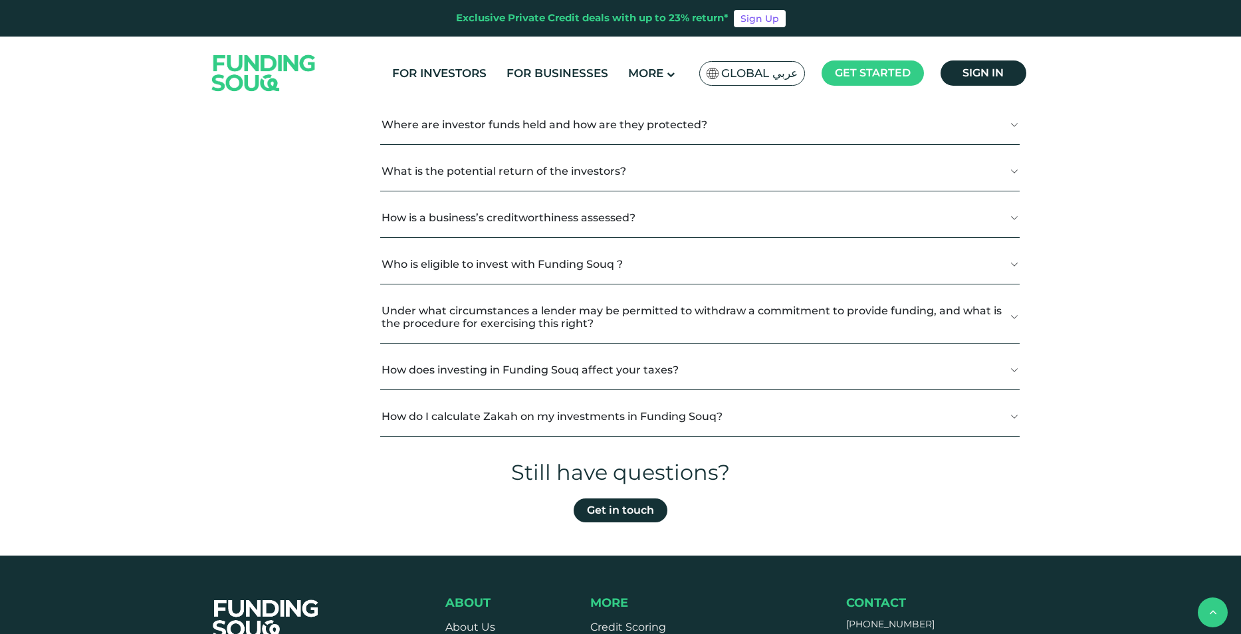
scroll to position [1462, 0]
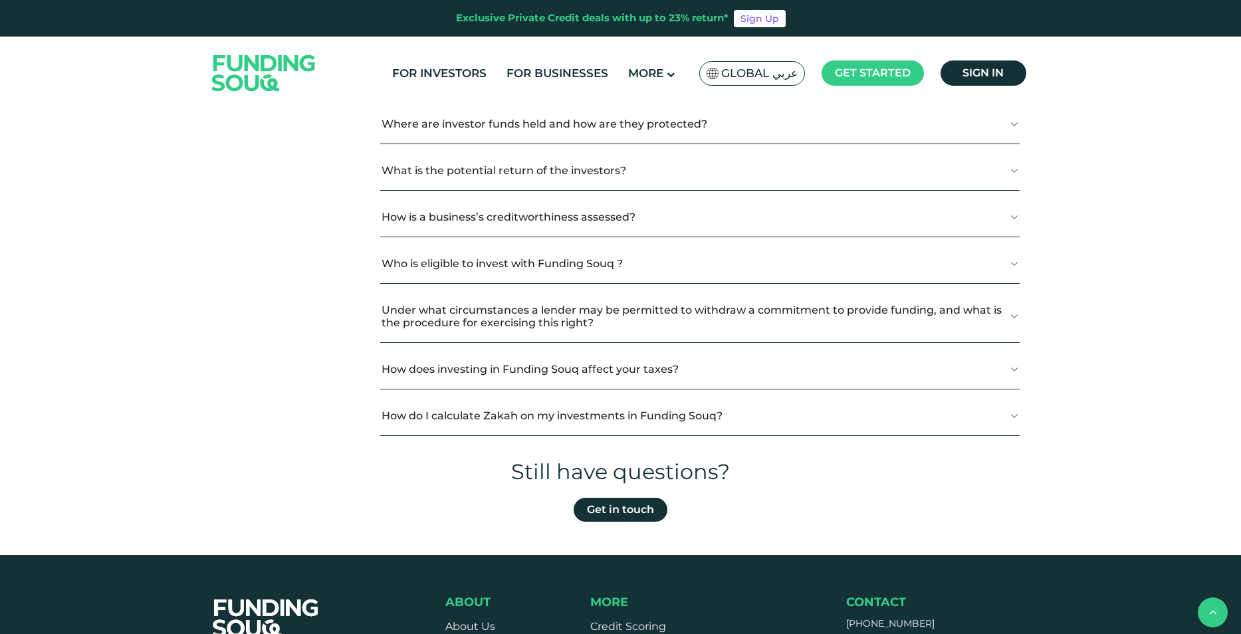
click at [1012, 368] on button "How does investing in Funding Souq affect your taxes?" at bounding box center [699, 369] width 639 height 39
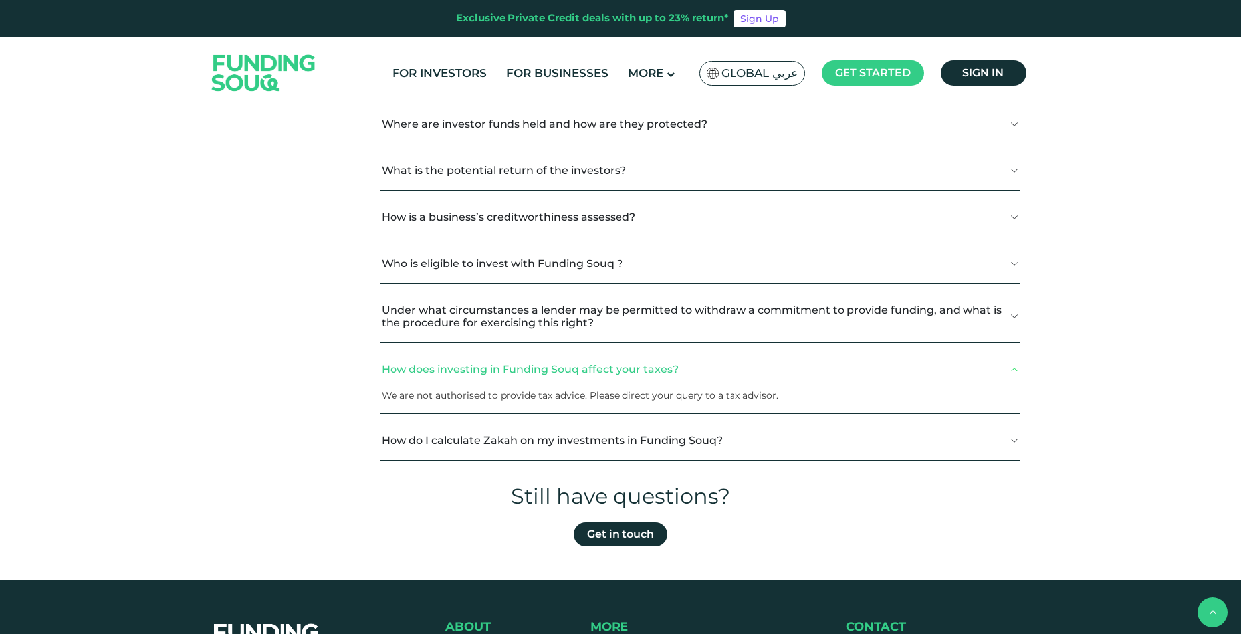
click at [1012, 368] on button "How does investing in Funding Souq affect your taxes?" at bounding box center [699, 369] width 639 height 39
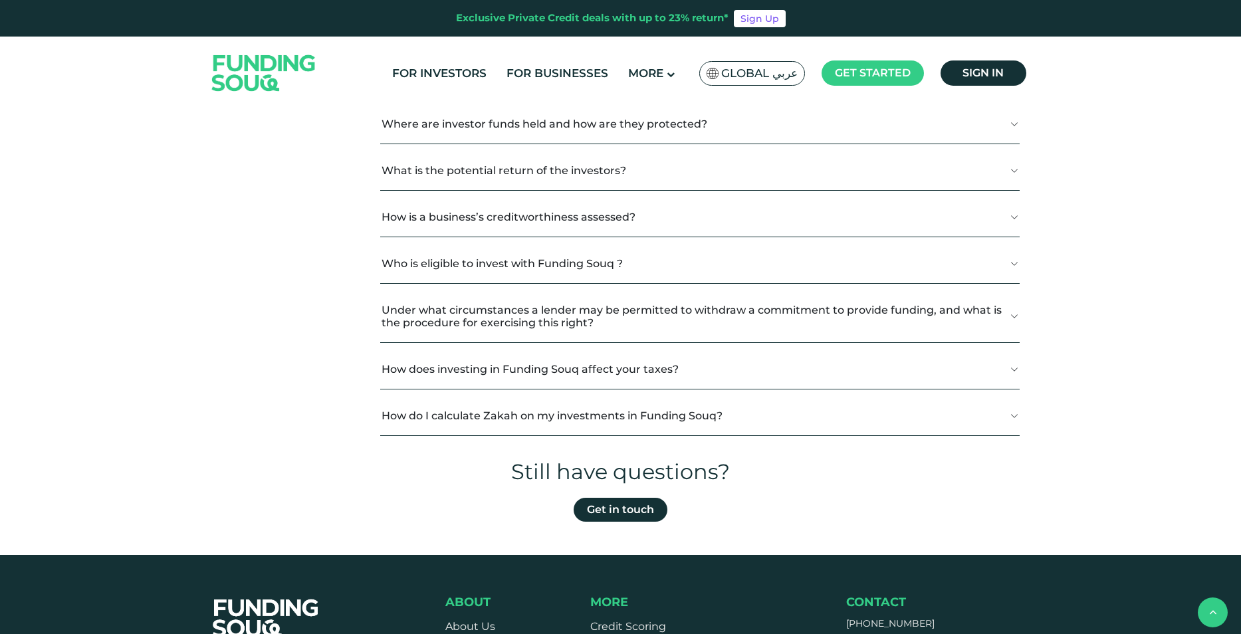
click at [1011, 413] on button "How do I calculate Zakah on my investments in Funding Souq?" at bounding box center [699, 415] width 639 height 39
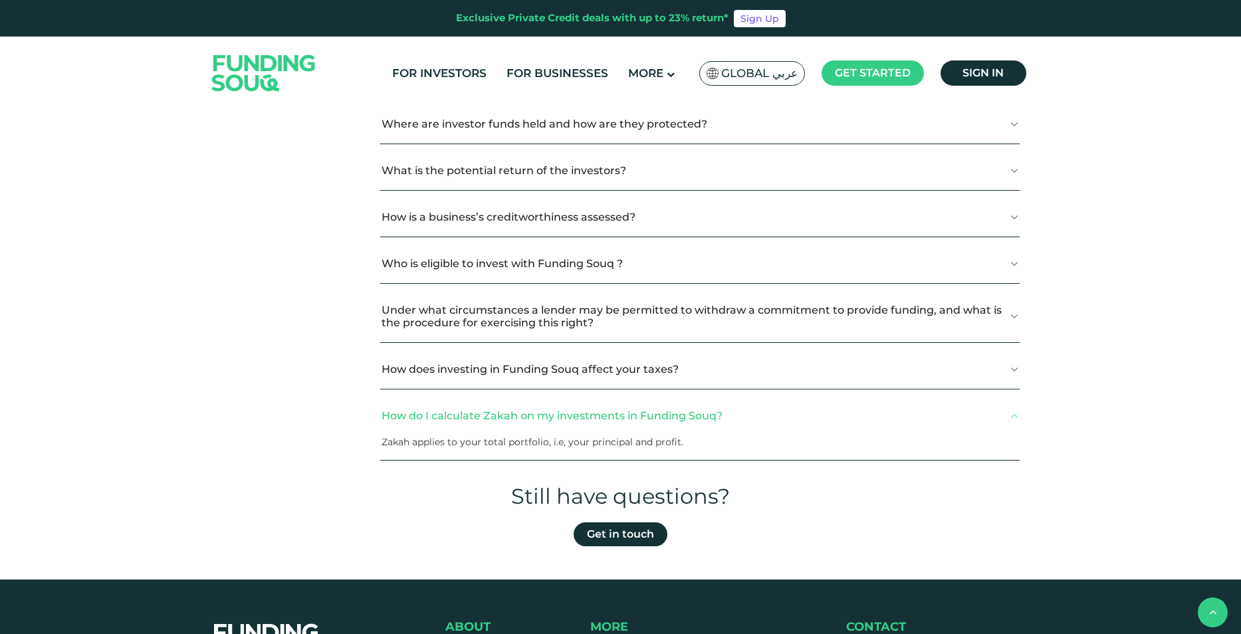
click at [1011, 413] on button "How do I calculate Zakah on my investments in Funding Souq?" at bounding box center [699, 415] width 639 height 39
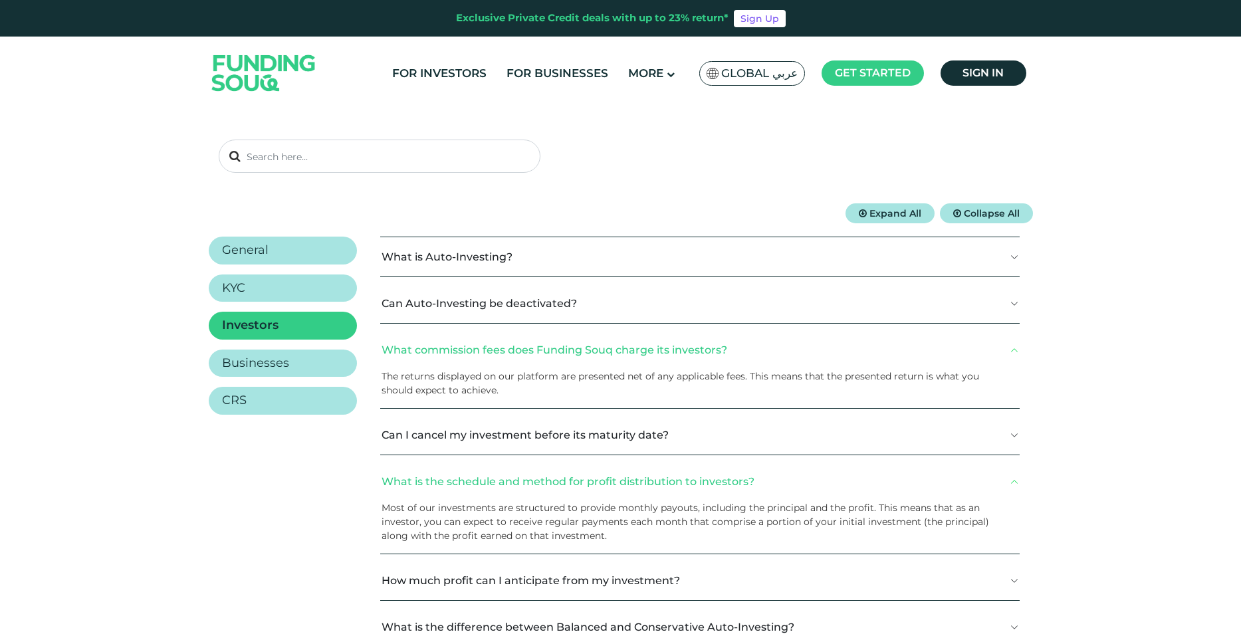
scroll to position [0, 0]
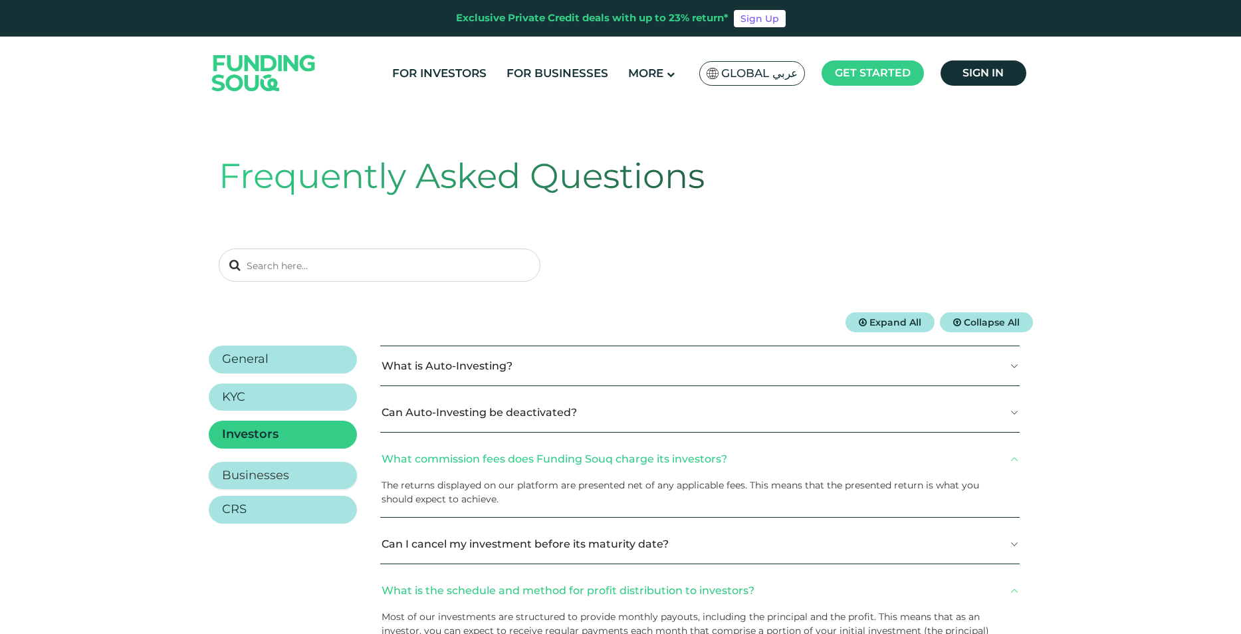
click at [258, 465] on link "Businesses" at bounding box center [283, 476] width 148 height 28
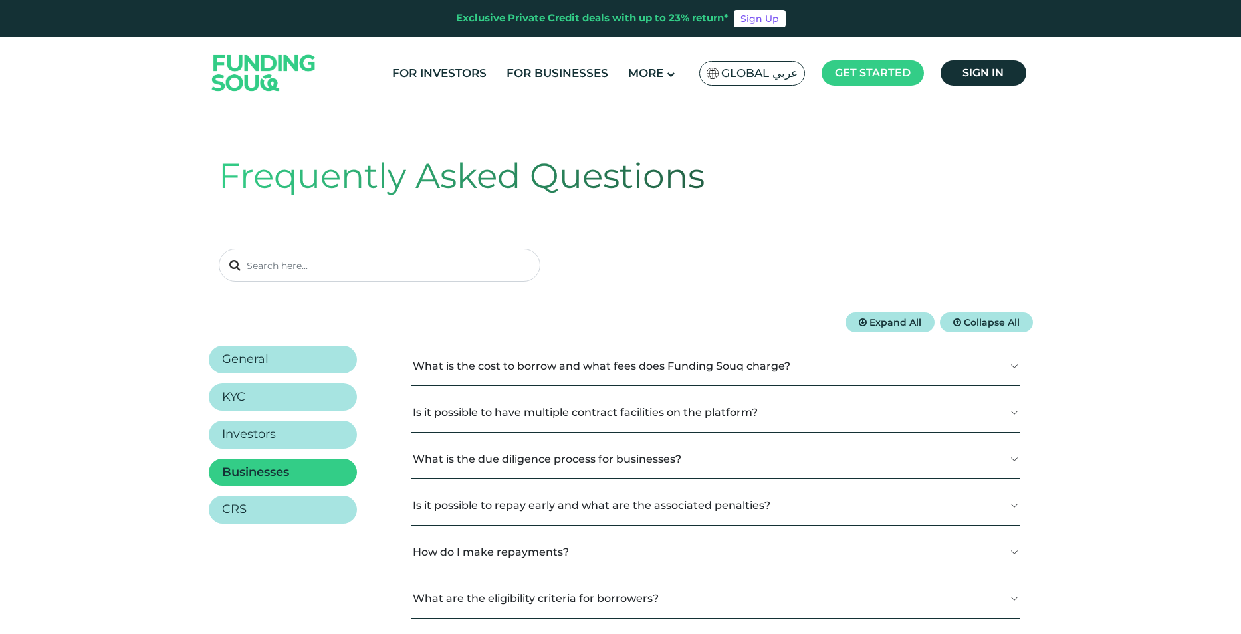
click at [1011, 368] on button "What is the cost to borrow and what fees does Funding Souq charge?" at bounding box center [715, 365] width 608 height 39
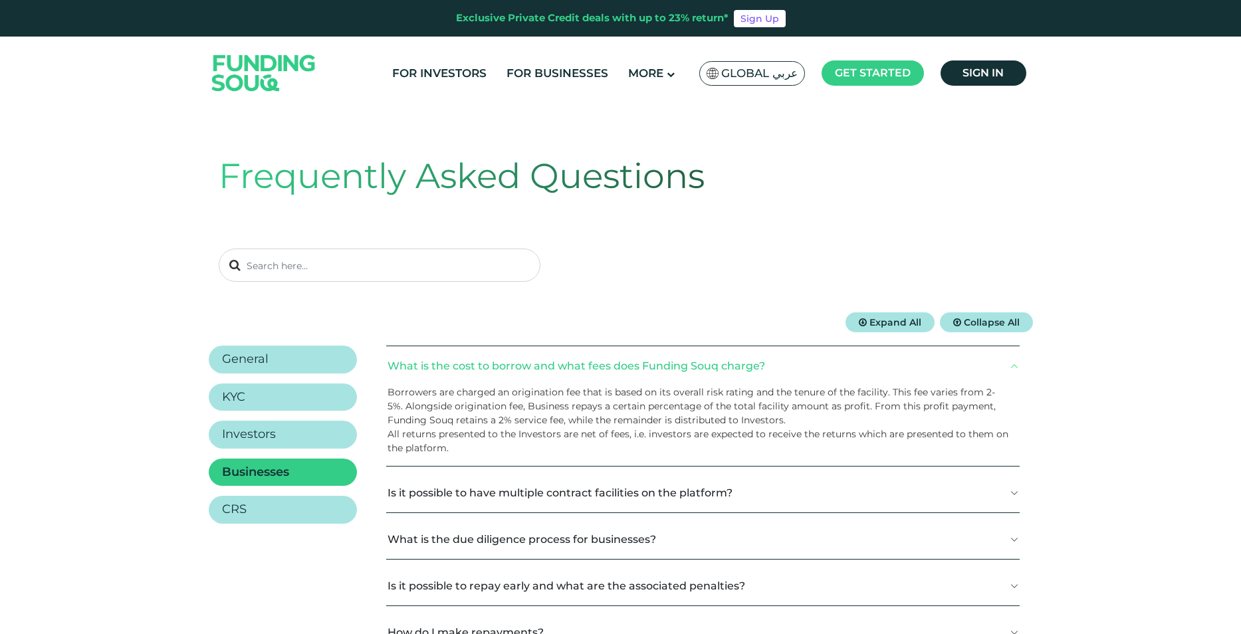
click at [1015, 492] on button "Is it possible to have multiple contract facilities on the platform?" at bounding box center [702, 492] width 633 height 39
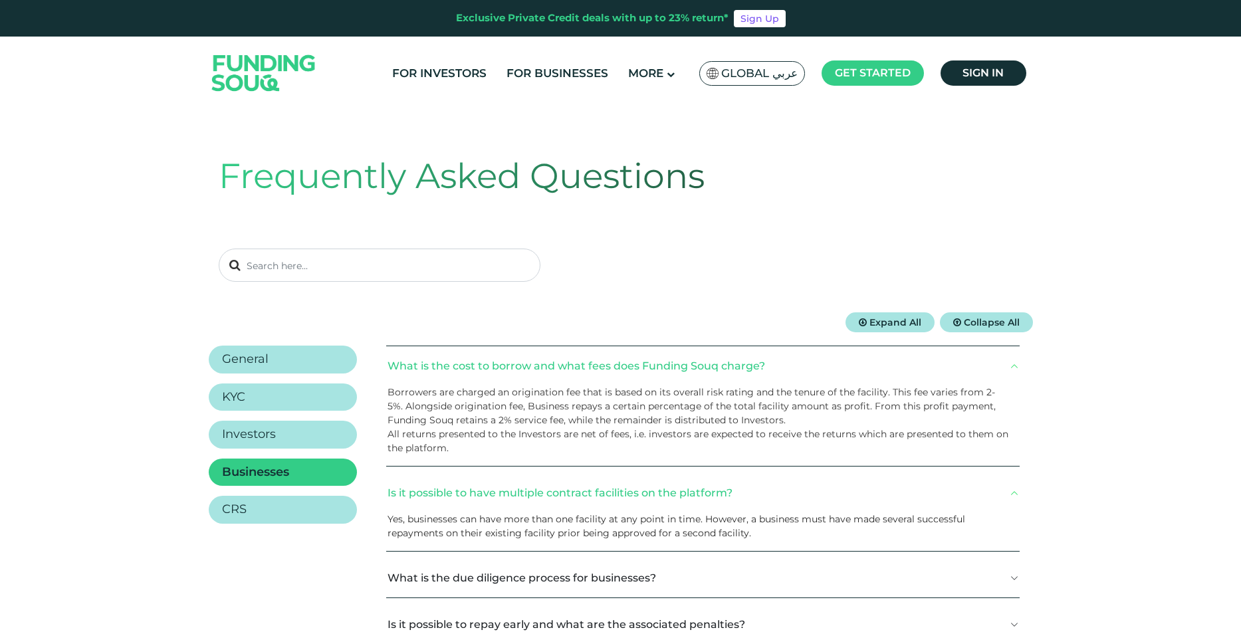
click at [1010, 492] on button "Is it possible to have multiple contract facilities on the platform?" at bounding box center [702, 492] width 633 height 39
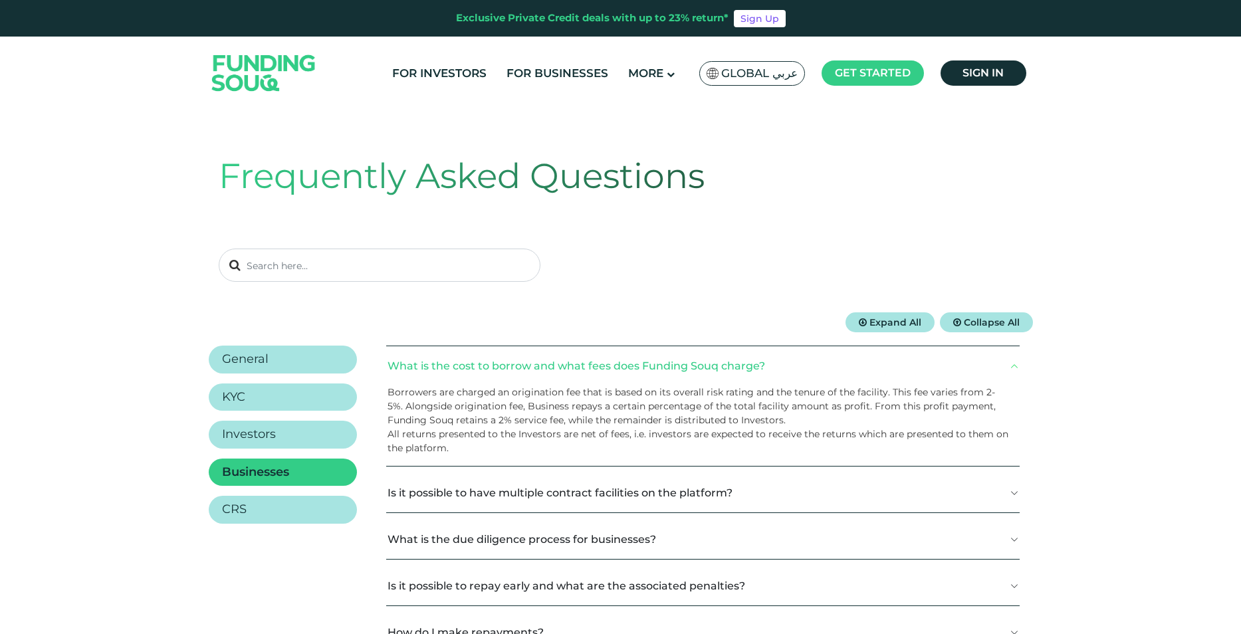
click at [1015, 537] on button "What is the due diligence process for businesses?" at bounding box center [702, 539] width 633 height 39
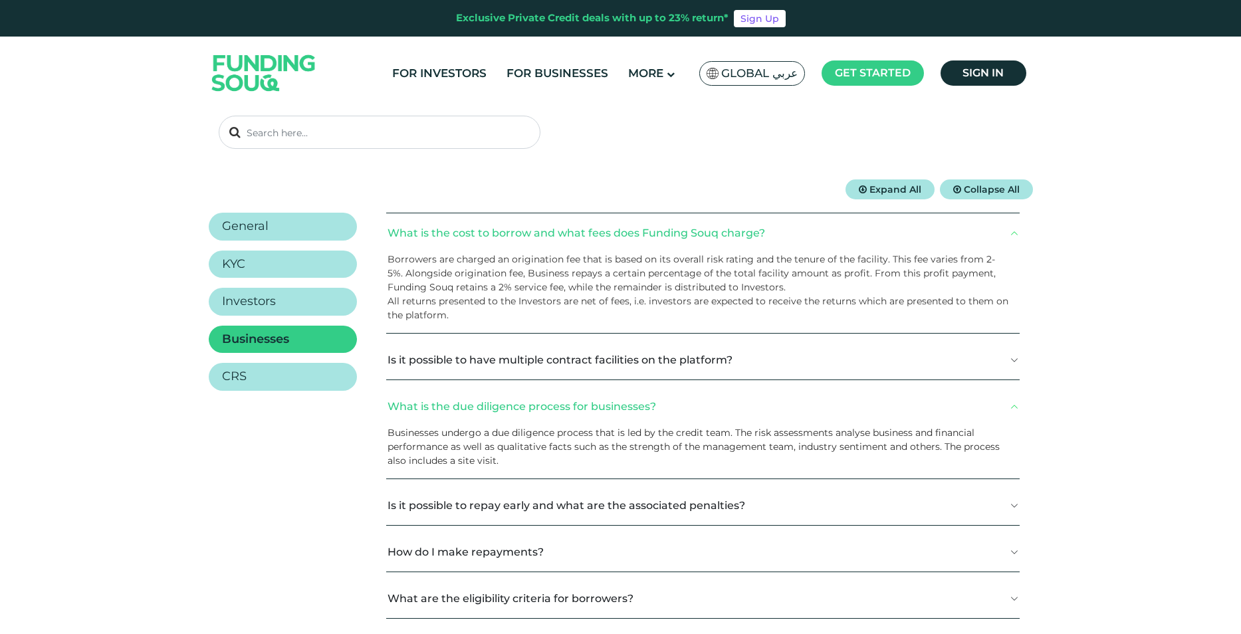
scroll to position [199, 0]
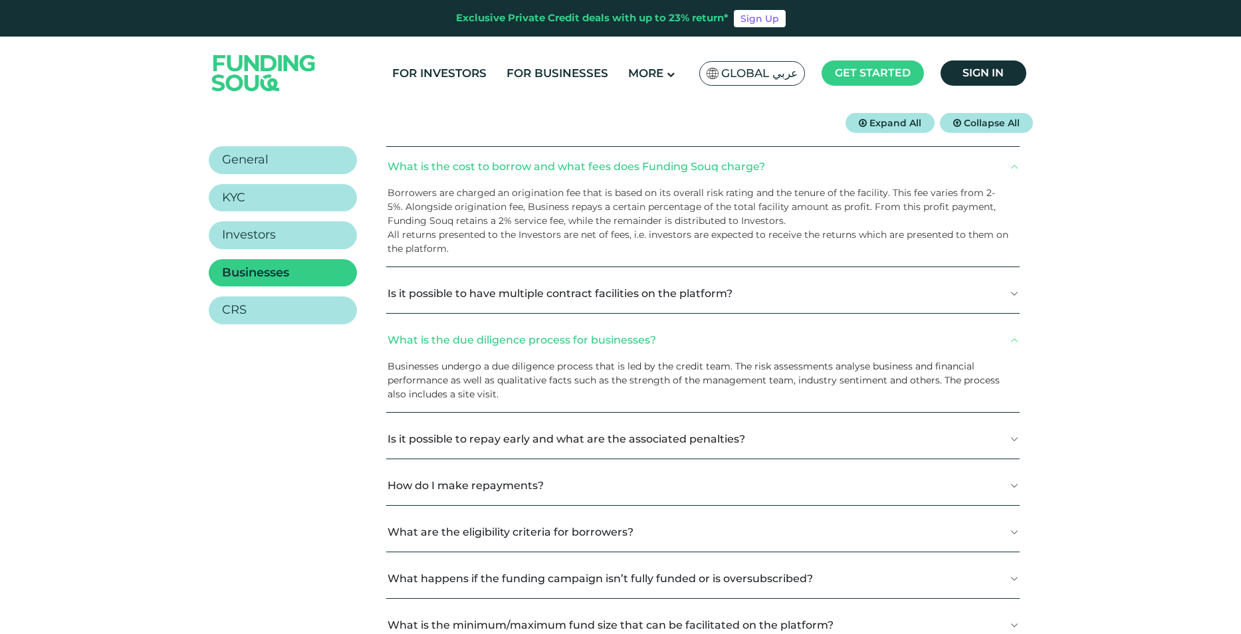
click at [1014, 441] on button "Is it possible to repay early and what are the associated penalties?" at bounding box center [702, 438] width 633 height 39
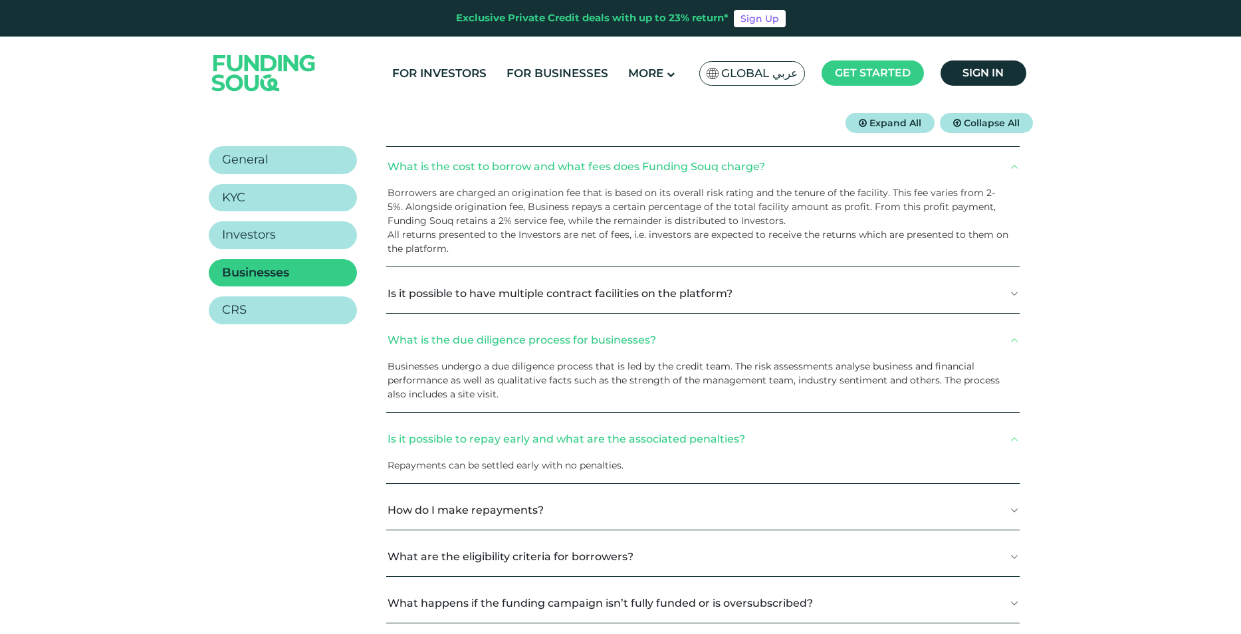
click at [1014, 441] on button "Is it possible to repay early and what are the associated penalties?" at bounding box center [702, 438] width 633 height 39
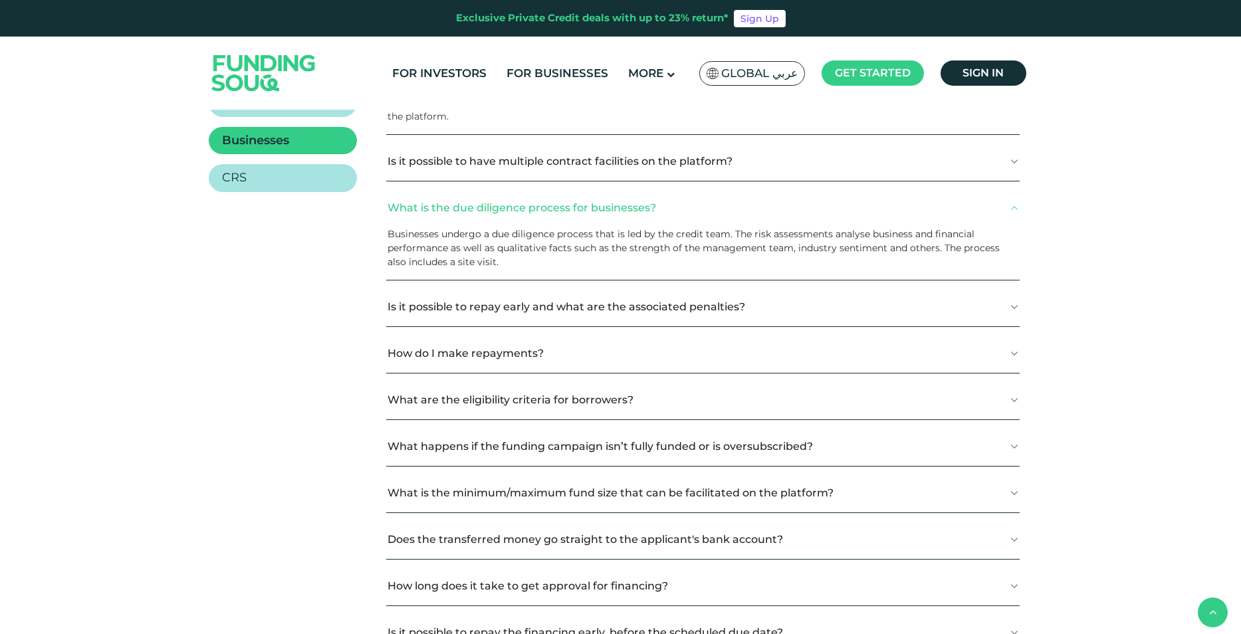
scroll to position [332, 0]
click at [1013, 351] on button "How do I make repayments?" at bounding box center [702, 352] width 633 height 39
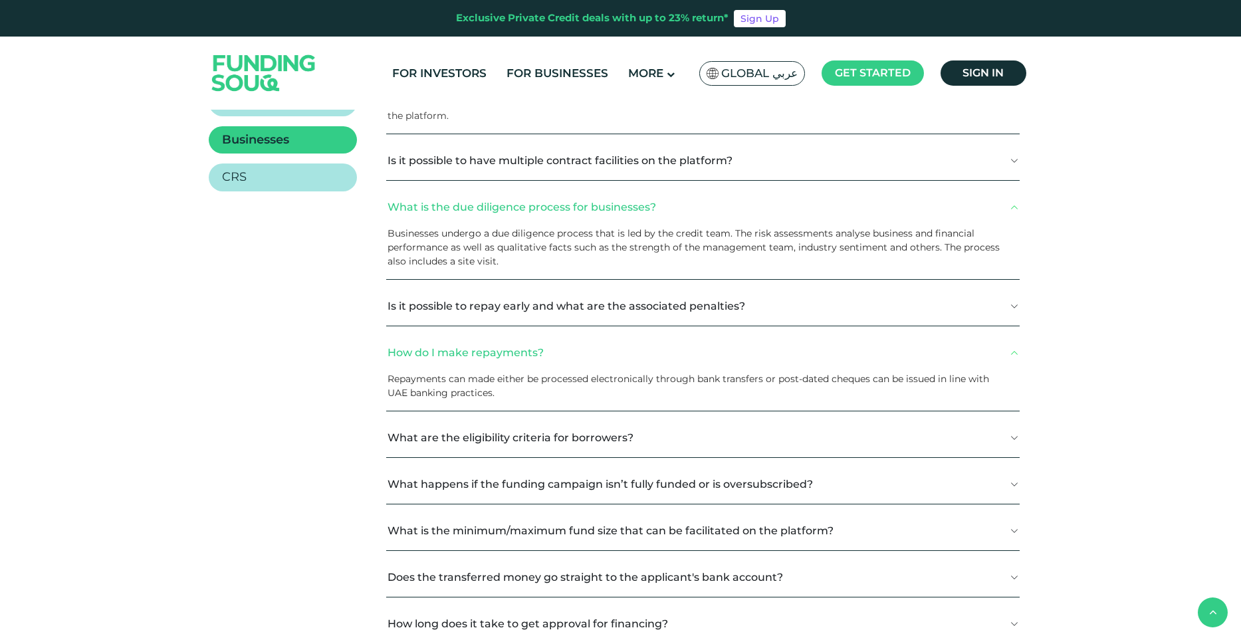
click at [1013, 351] on button "How do I make repayments?" at bounding box center [702, 352] width 633 height 39
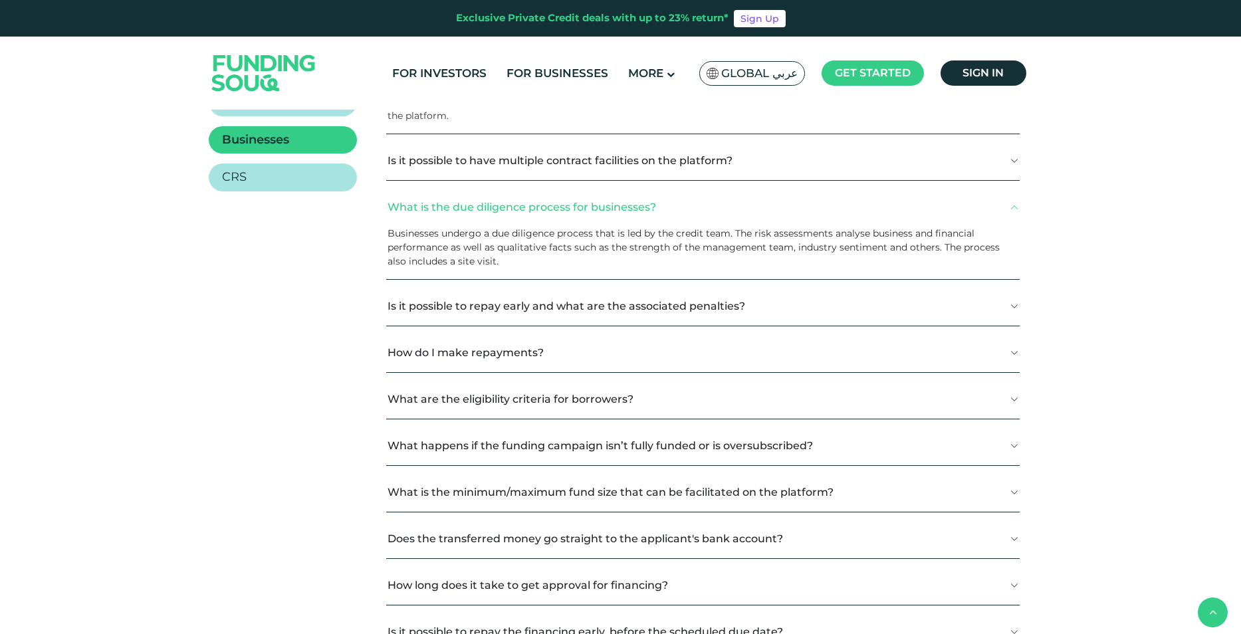
click at [1014, 397] on button "What are the eligibility criteria for borrowers?" at bounding box center [702, 398] width 633 height 39
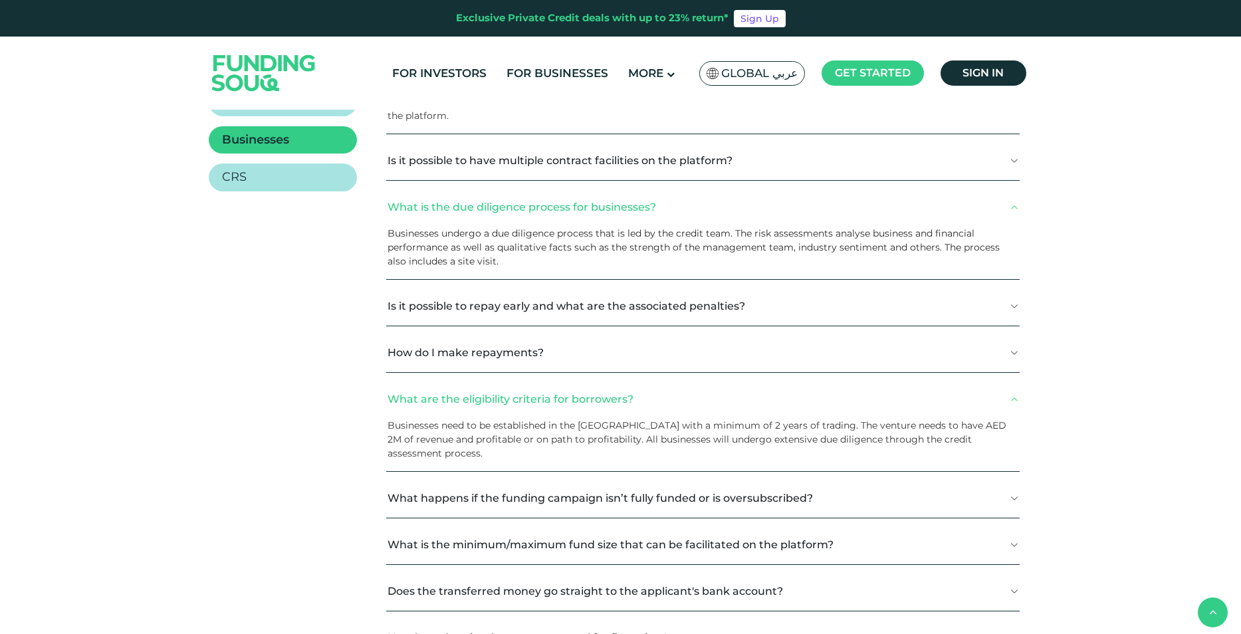
click at [1013, 397] on button "What are the eligibility criteria for borrowers?" at bounding box center [702, 398] width 633 height 39
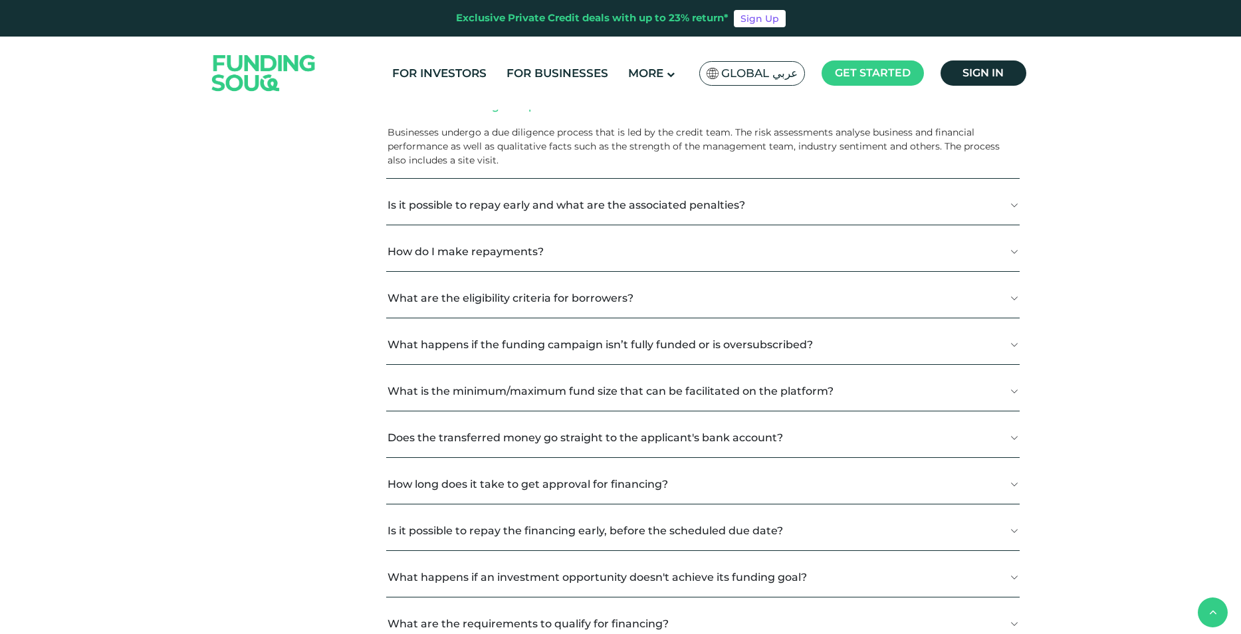
scroll to position [465, 0]
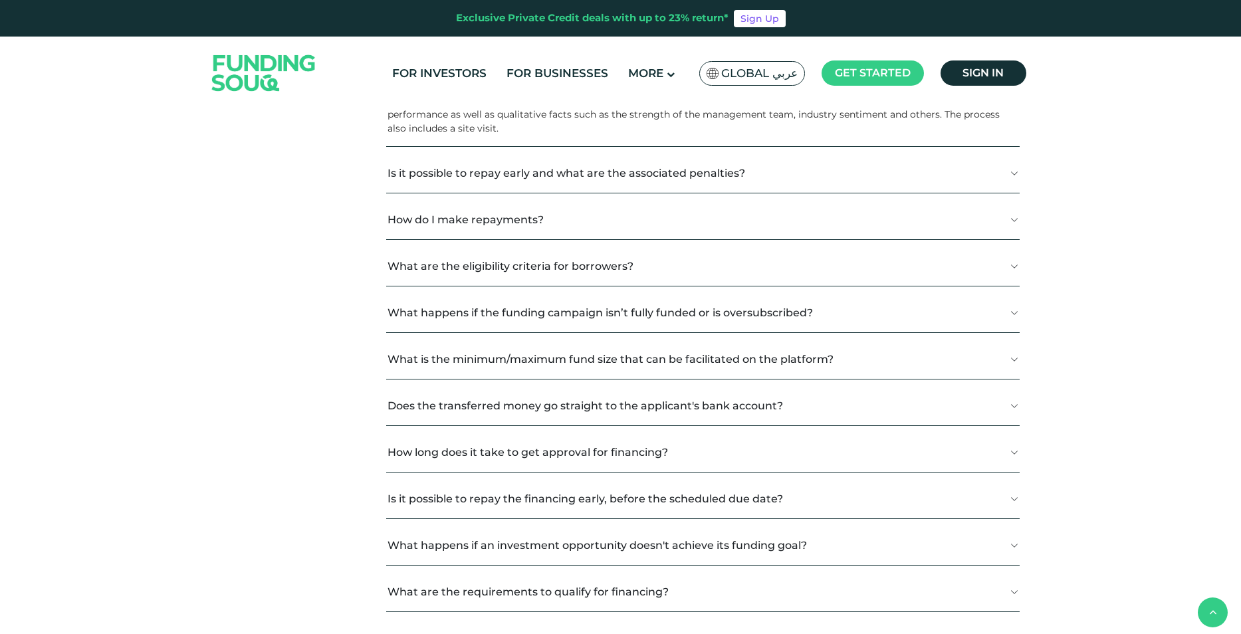
click at [1013, 314] on button "What happens if the funding campaign isn’t fully funded or is oversubscribed?" at bounding box center [702, 312] width 633 height 39
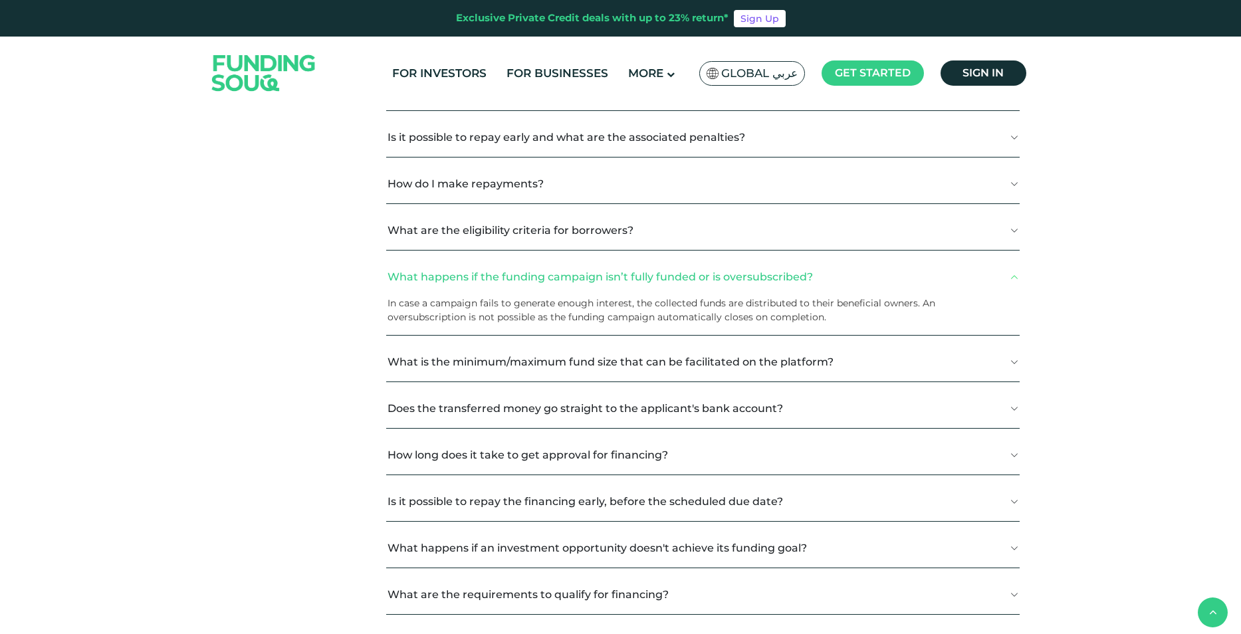
scroll to position [532, 0]
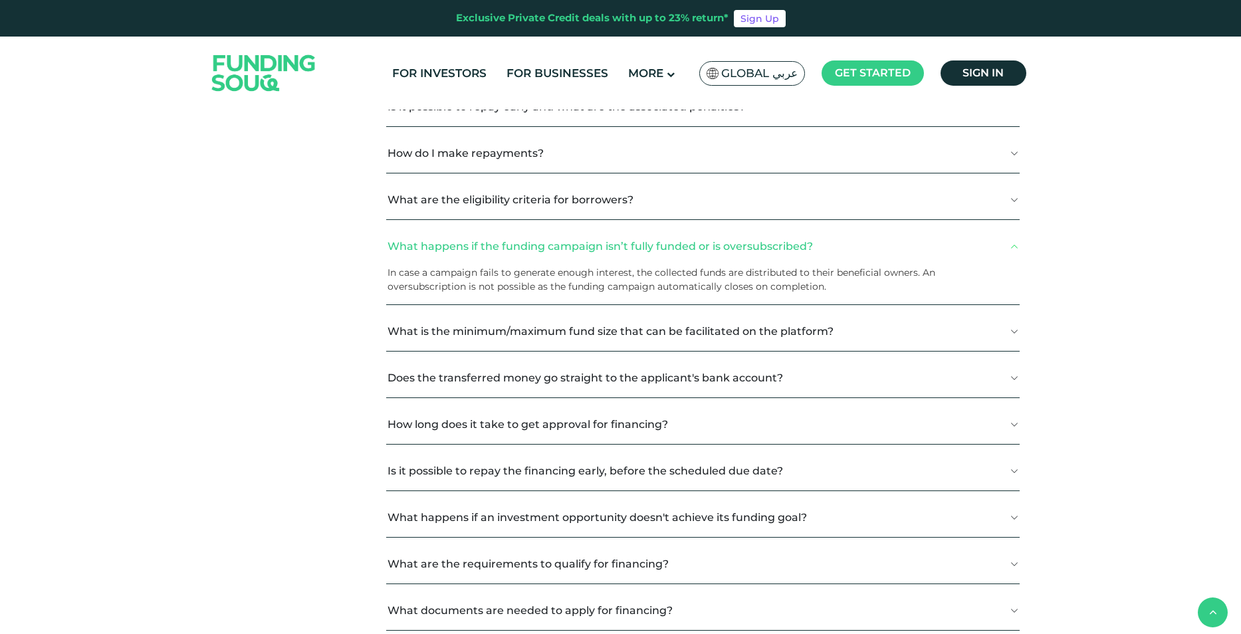
click at [1017, 375] on button "Does the transferred money go straight to the applicant's bank account?" at bounding box center [702, 377] width 633 height 39
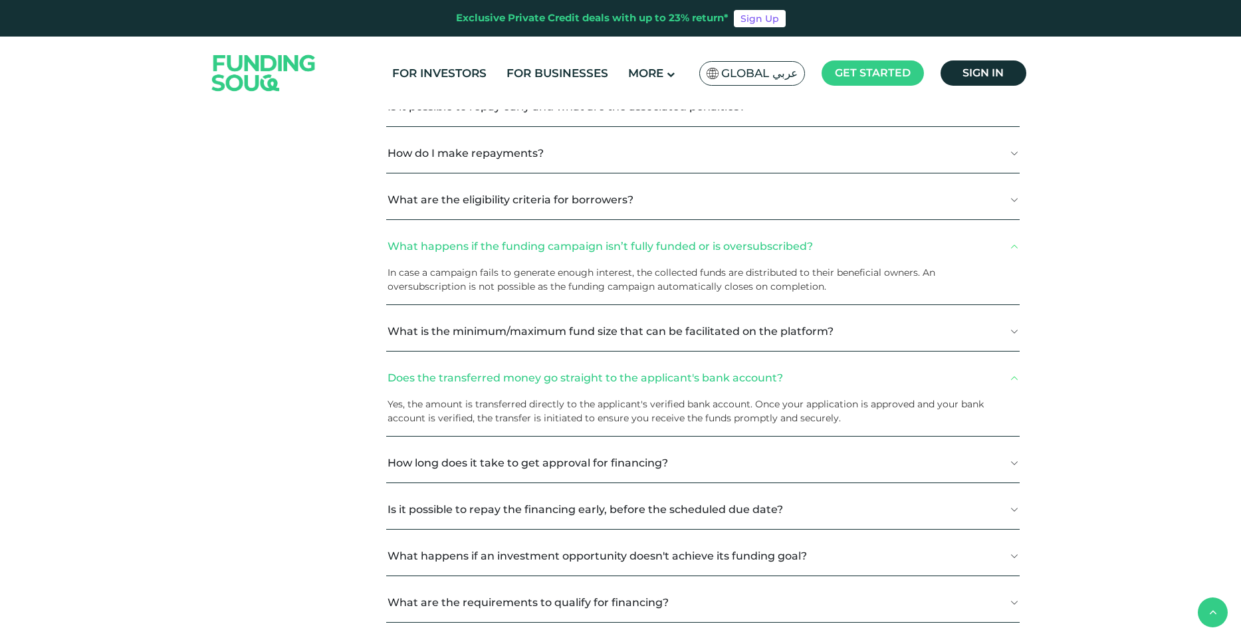
click at [1017, 375] on button "Does the transferred money go straight to the applicant's bank account?" at bounding box center [702, 377] width 633 height 39
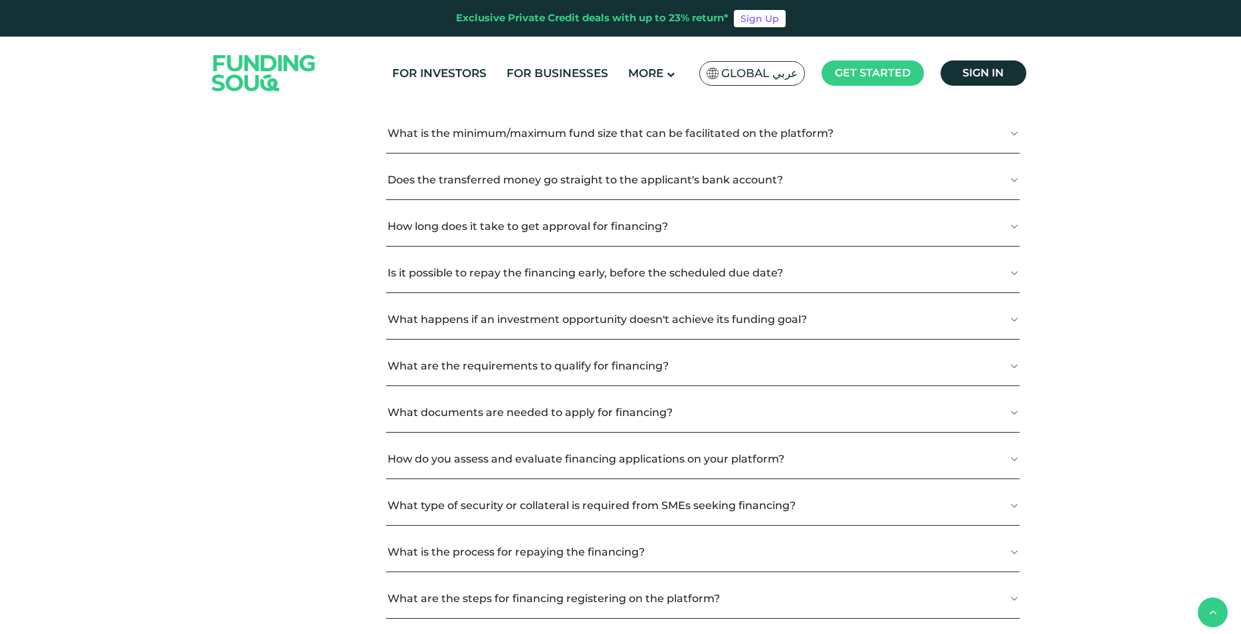
scroll to position [731, 0]
click at [1013, 320] on button "What happens if an investment opportunity doesn't achieve its funding goal?" at bounding box center [702, 317] width 633 height 39
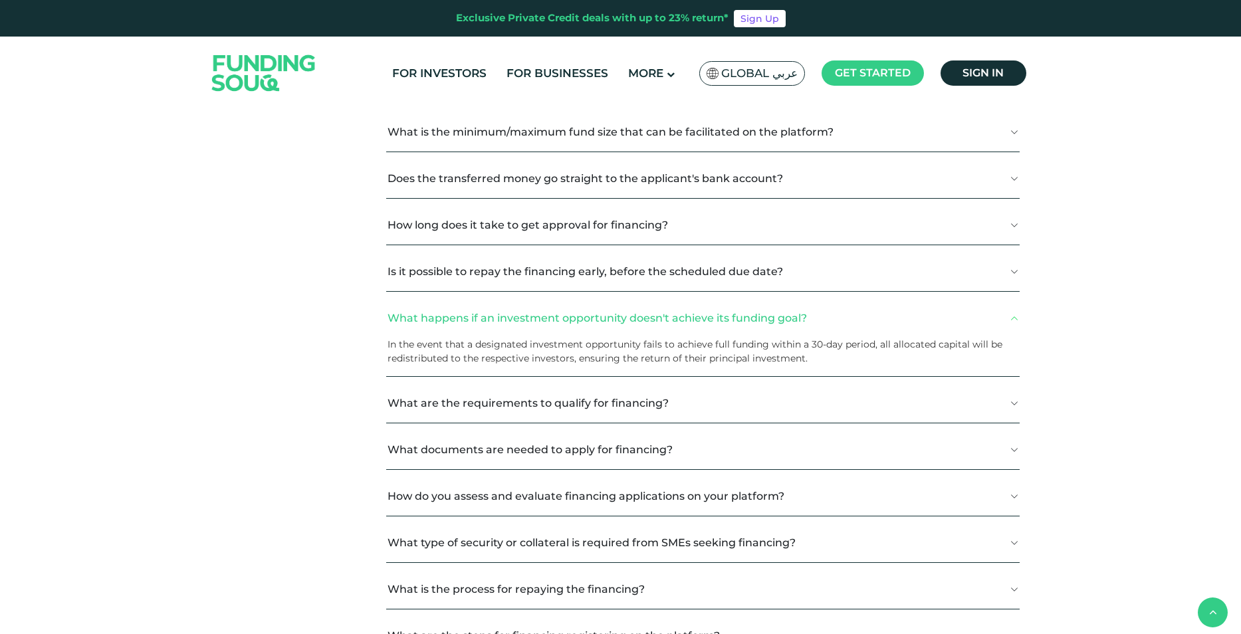
click at [1116, 303] on div "Frequently Asked Questions Expand All Collapse All General KYC" at bounding box center [620, 60] width 1241 height 1363
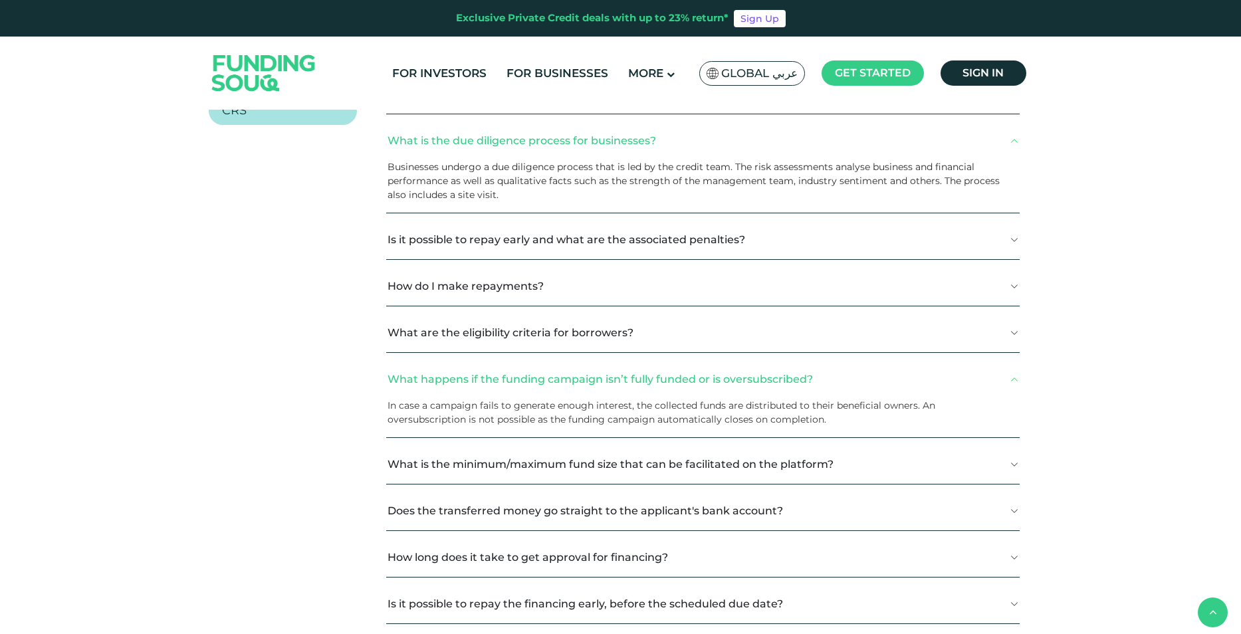
scroll to position [133, 0]
